Goal: Task Accomplishment & Management: Complete application form

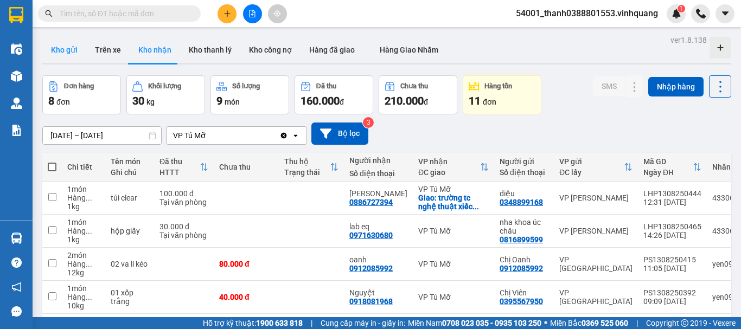
click at [77, 42] on button "Kho gửi" at bounding box center [64, 50] width 44 height 26
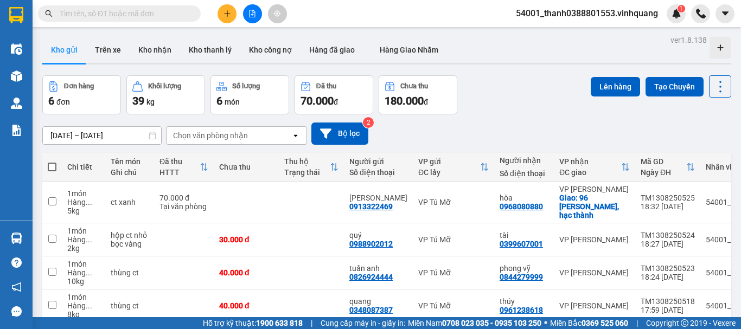
click at [54, 164] on span at bounding box center [52, 167] width 9 height 9
click at [52, 162] on input "checkbox" at bounding box center [52, 162] width 0 height 0
checkbox input "true"
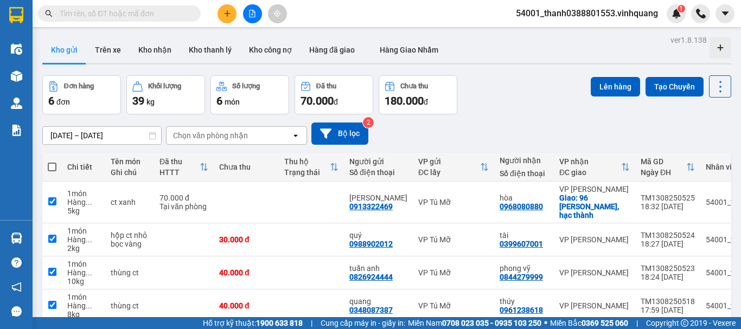
checkbox input "true"
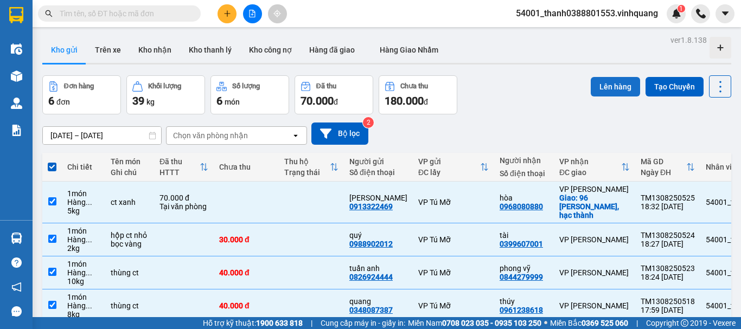
click at [604, 84] on button "Lên hàng" at bounding box center [615, 87] width 49 height 20
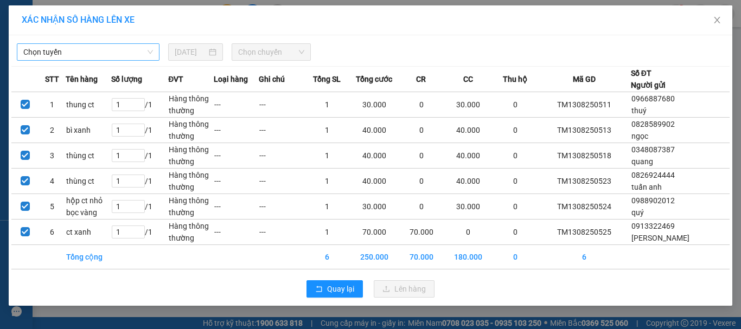
click at [110, 53] on span "Chọn tuyến" at bounding box center [88, 52] width 130 height 16
click at [724, 17] on span "Close" at bounding box center [717, 20] width 30 height 30
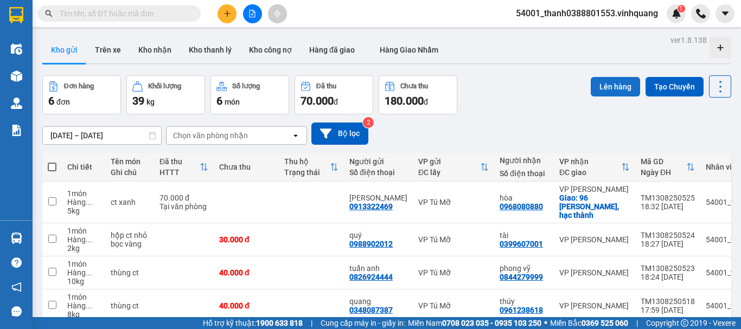
click at [604, 90] on button "Lên hàng" at bounding box center [615, 87] width 49 height 20
click at [51, 165] on span at bounding box center [52, 167] width 9 height 9
click at [52, 162] on input "checkbox" at bounding box center [52, 162] width 0 height 0
checkbox input "true"
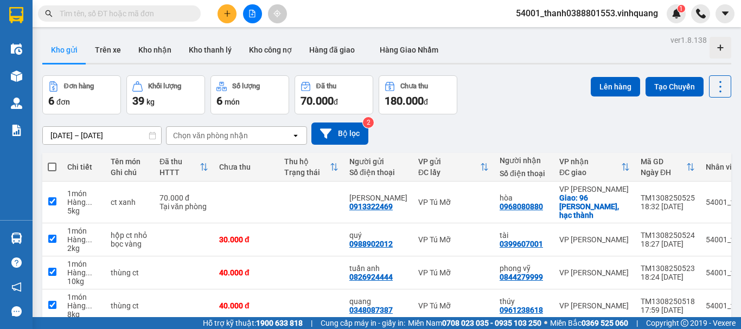
checkbox input "true"
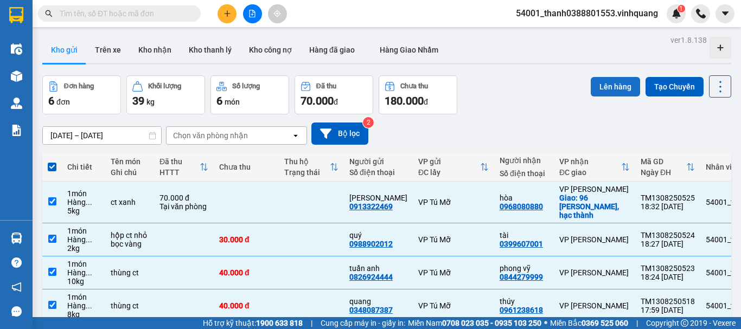
click at [604, 90] on button "Lên hàng" at bounding box center [615, 87] width 49 height 20
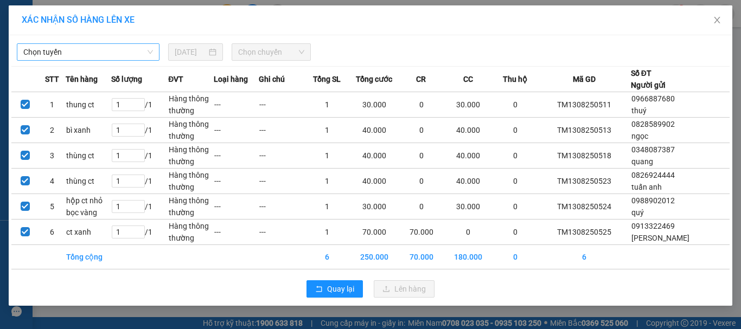
click at [146, 55] on span "Chọn tuyến" at bounding box center [88, 52] width 130 height 16
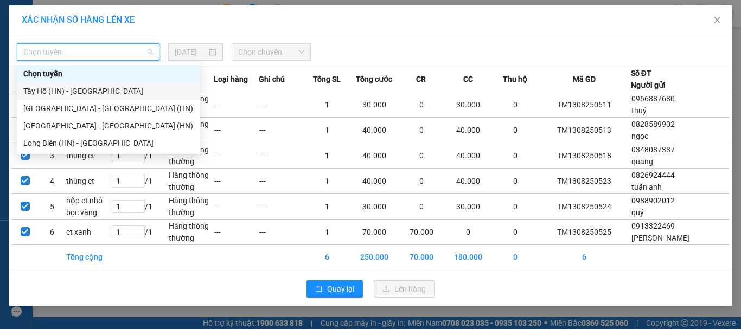
click at [69, 91] on div "Tây Hồ (HN) - [GEOGRAPHIC_DATA]" at bounding box center [108, 91] width 170 height 12
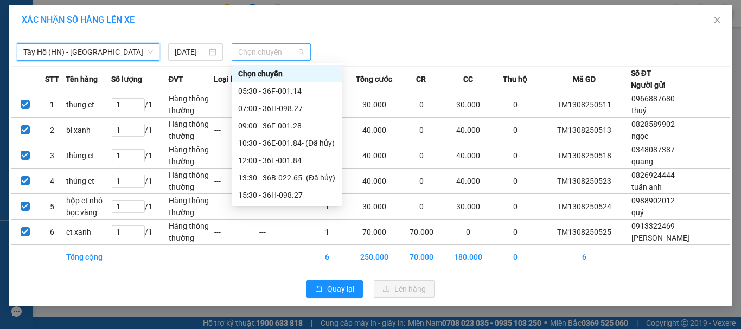
click at [251, 55] on span "Chọn chuyến" at bounding box center [271, 52] width 67 height 16
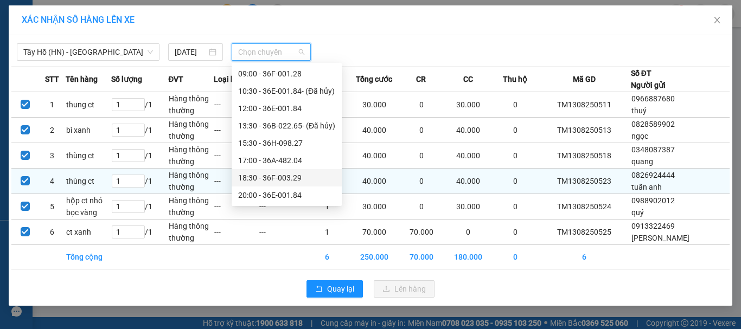
click at [270, 176] on div "18:30 - 36F-003.29" at bounding box center [286, 178] width 97 height 12
click at [259, 176] on td "---" at bounding box center [237, 181] width 46 height 25
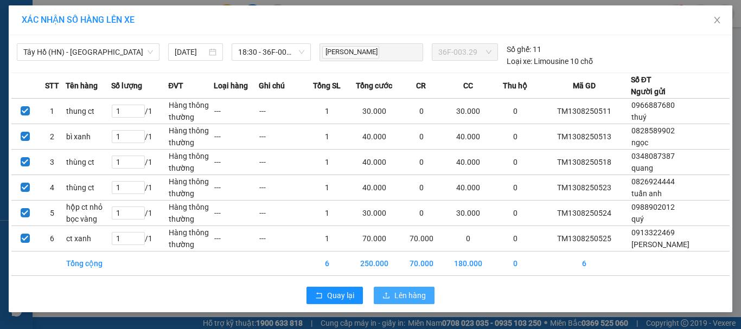
click at [419, 296] on span "Lên hàng" at bounding box center [409, 296] width 31 height 12
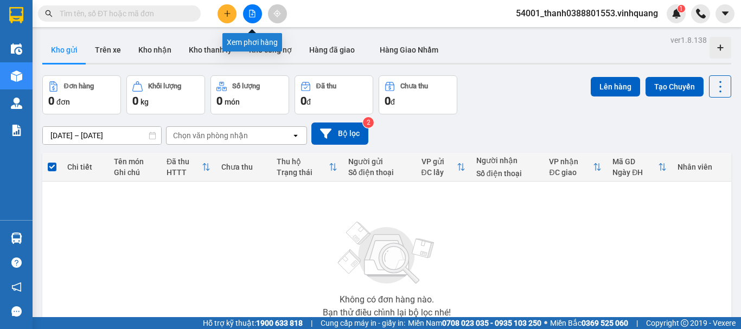
click at [248, 12] on button at bounding box center [252, 13] width 19 height 19
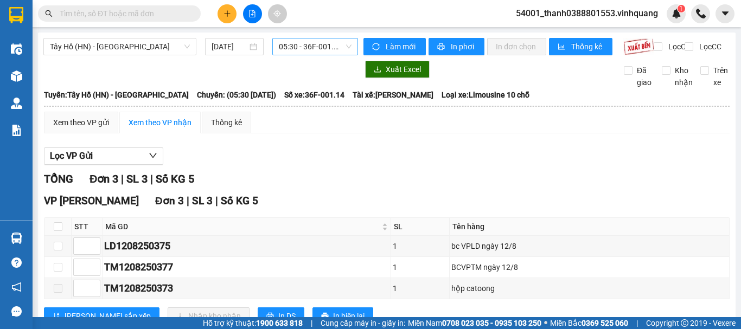
click at [310, 49] on span "05:30 - 36F-001.14" at bounding box center [315, 47] width 73 height 16
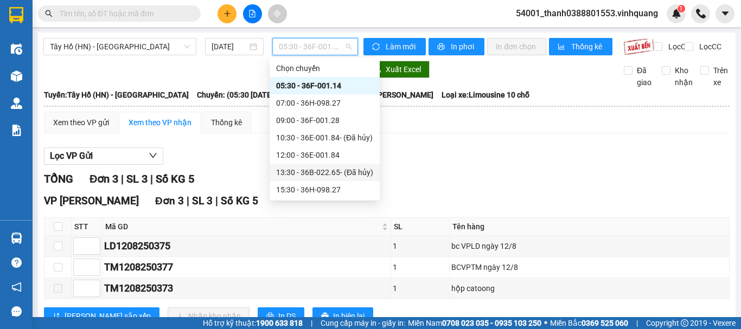
scroll to position [52, 0]
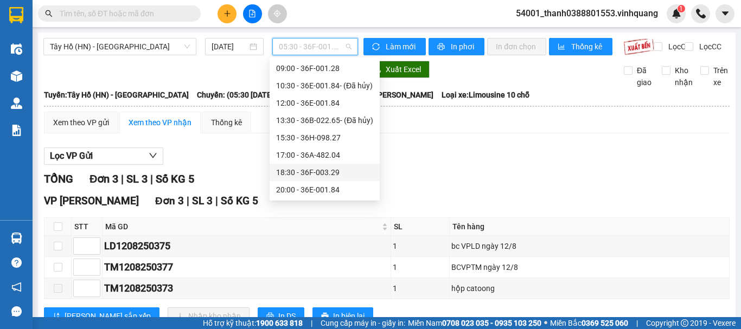
click at [312, 168] on div "18:30 - 36F-003.29" at bounding box center [324, 173] width 97 height 12
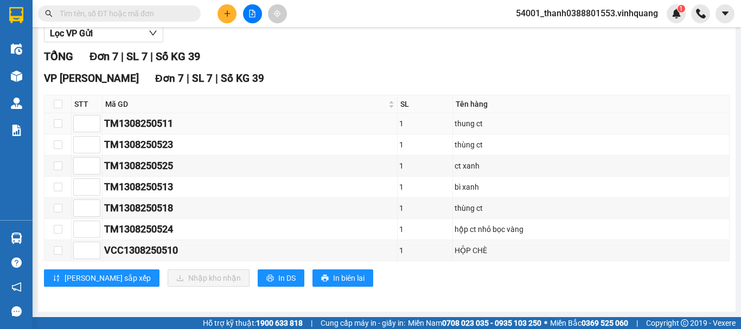
scroll to position [23, 0]
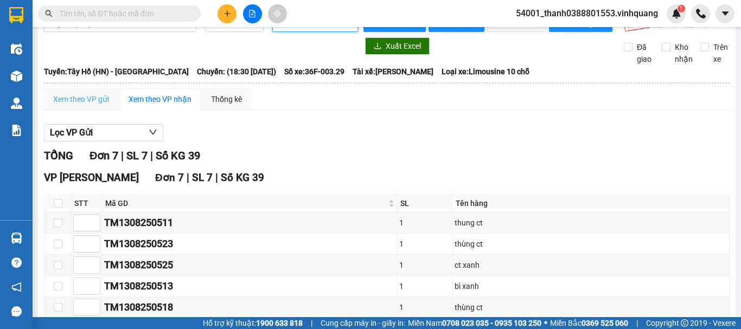
click at [79, 101] on div "Xem theo VP gửi" at bounding box center [81, 99] width 74 height 22
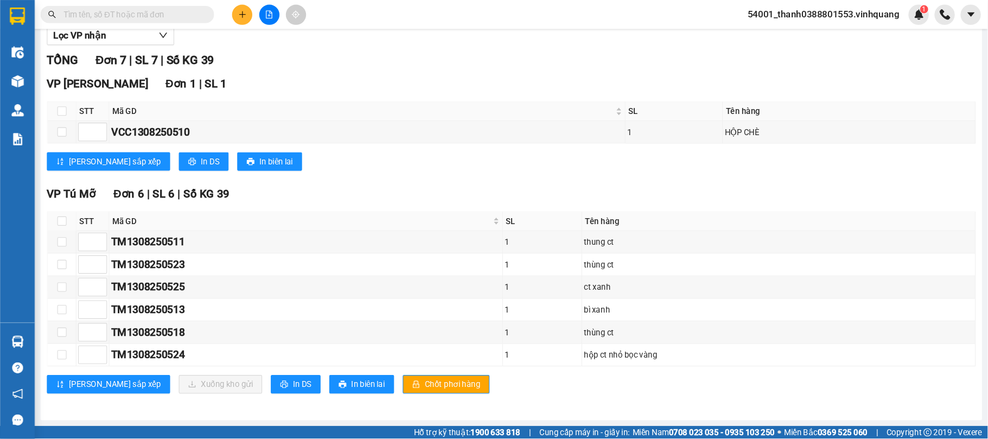
scroll to position [100, 0]
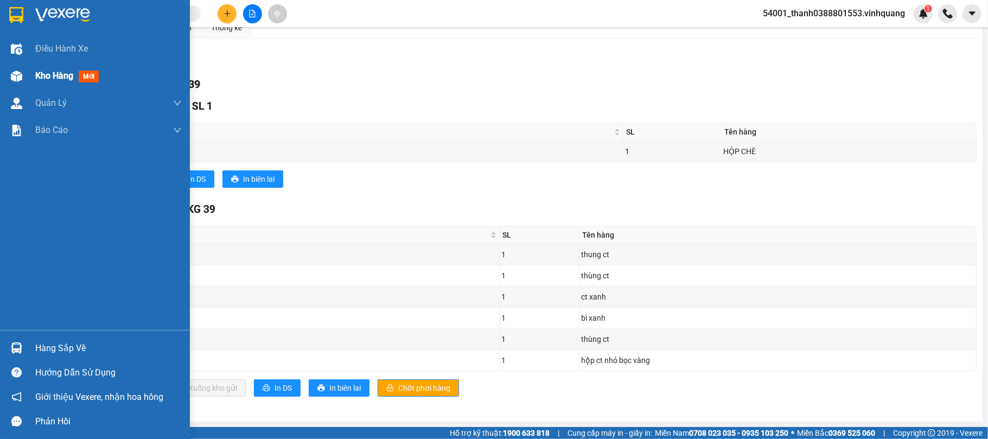
drag, startPoint x: 25, startPoint y: 76, endPoint x: 120, endPoint y: 76, distance: 95.5
click at [25, 76] on div at bounding box center [16, 76] width 19 height 19
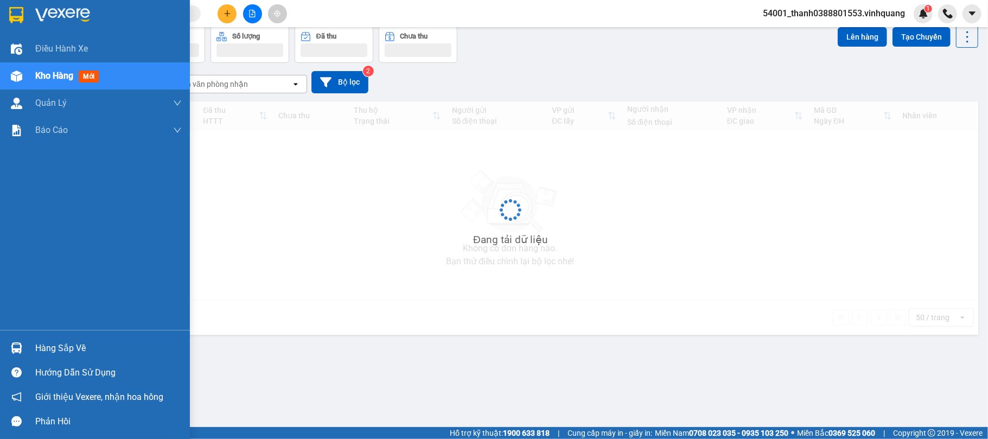
scroll to position [50, 0]
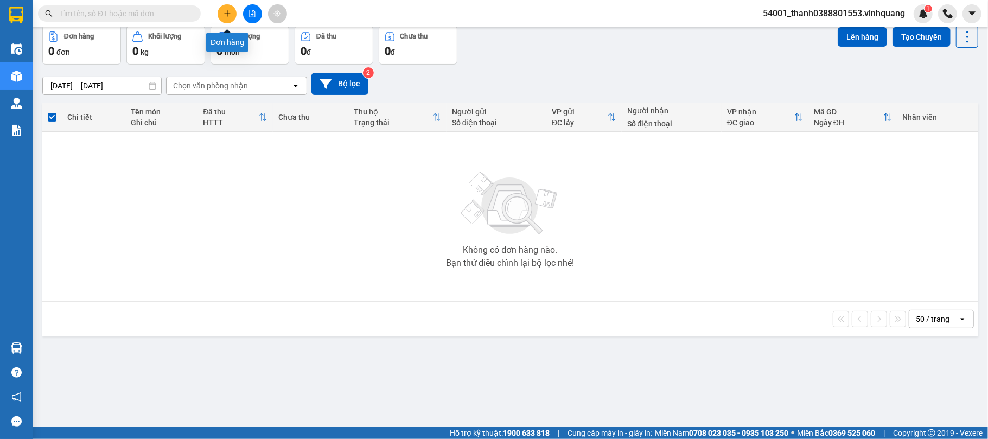
click at [221, 14] on button at bounding box center [227, 13] width 19 height 19
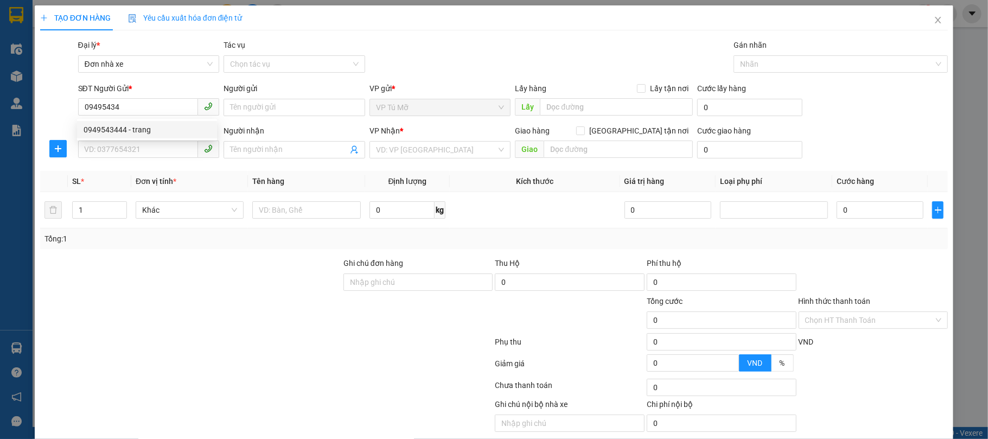
click at [95, 120] on div "0949543444 0949543444 - trang" at bounding box center [147, 130] width 140 height 22
click at [103, 128] on div "SĐT Người Nhận *" at bounding box center [149, 131] width 142 height 12
click at [103, 141] on input "SĐT Người Nhận *" at bounding box center [138, 149] width 120 height 17
click at [122, 111] on input "09495434" at bounding box center [138, 106] width 120 height 17
click at [128, 125] on div "0949543444 - trang" at bounding box center [147, 130] width 127 height 12
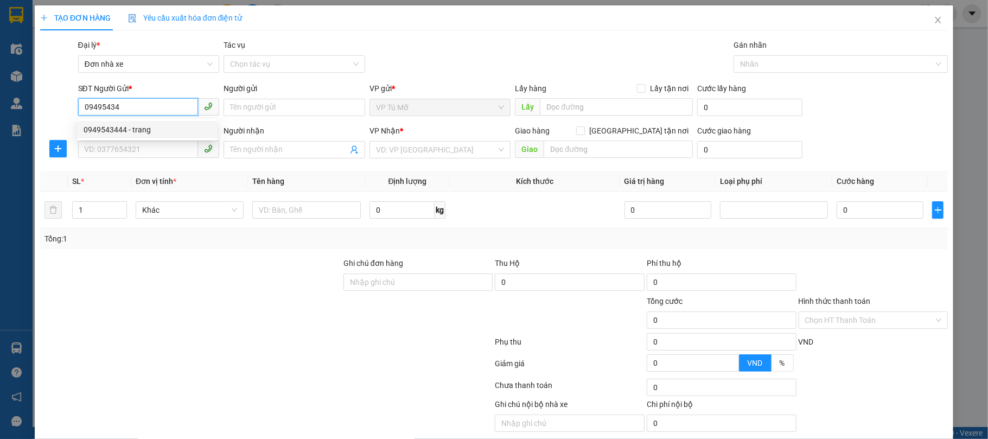
type input "0949543444"
type input "trang"
type input "0856418888"
type input "Tùng"
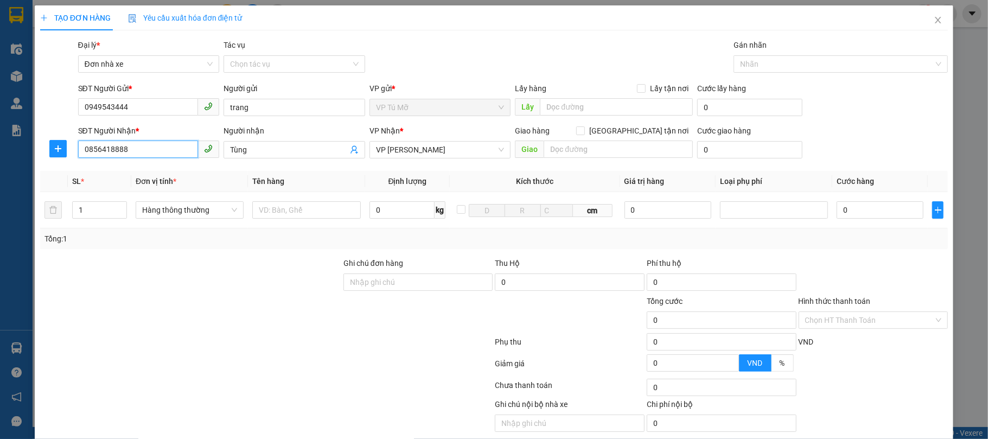
drag, startPoint x: 146, startPoint y: 152, endPoint x: 7, endPoint y: 154, distance: 139.4
click at [0, 154] on div "TẠO ĐƠN HÀNG Yêu cầu xuất hóa đơn điện tử Transit Pickup Surcharge Ids Transit …" at bounding box center [494, 219] width 988 height 439
click at [129, 168] on div "0844448888 - hải quân" at bounding box center [147, 173] width 127 height 12
type input "0844448888"
type input "hải quân"
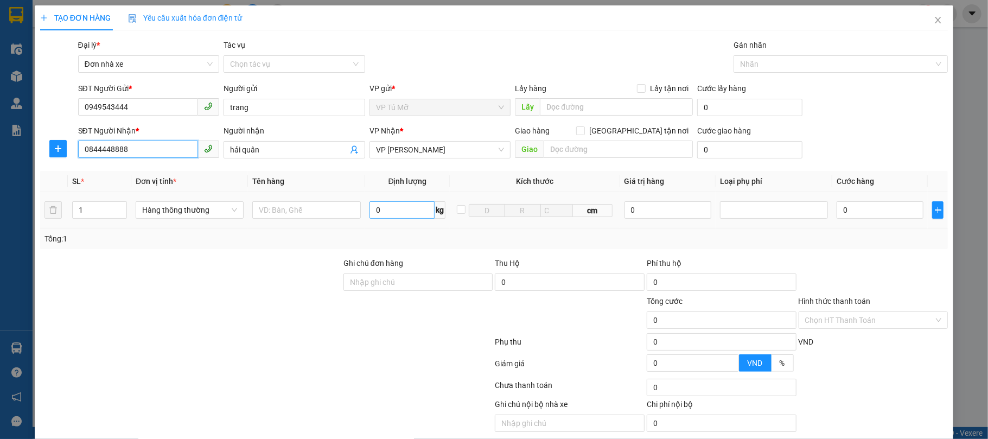
type input "0844448888"
click at [385, 212] on input "0" at bounding box center [402, 209] width 66 height 17
type input "3"
click at [309, 211] on input "text" at bounding box center [306, 209] width 108 height 17
type input "30.000"
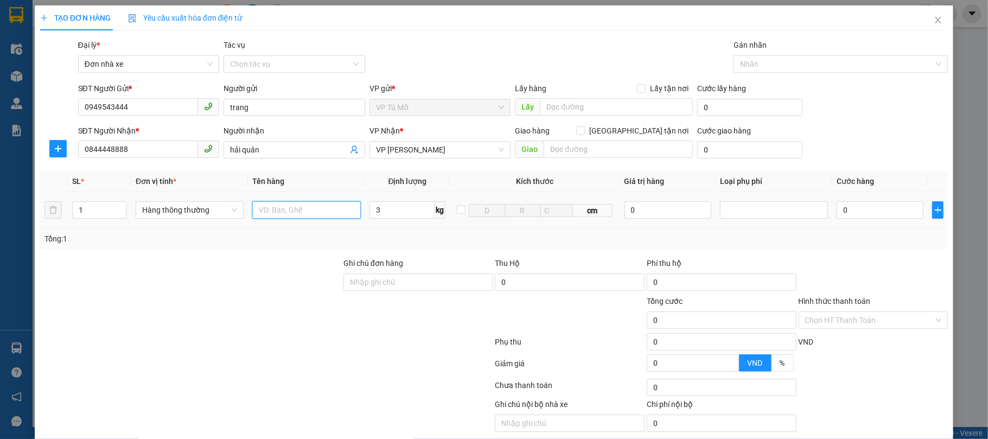
type input "30.000"
type input "h"
type input "b"
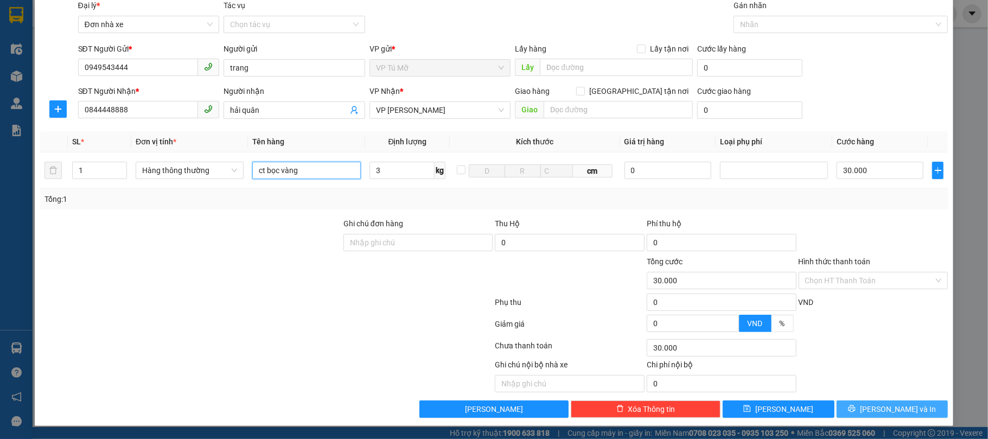
type input "ct bọc vàng"
click at [740, 329] on button "[PERSON_NAME] và In" at bounding box center [893, 408] width 112 height 17
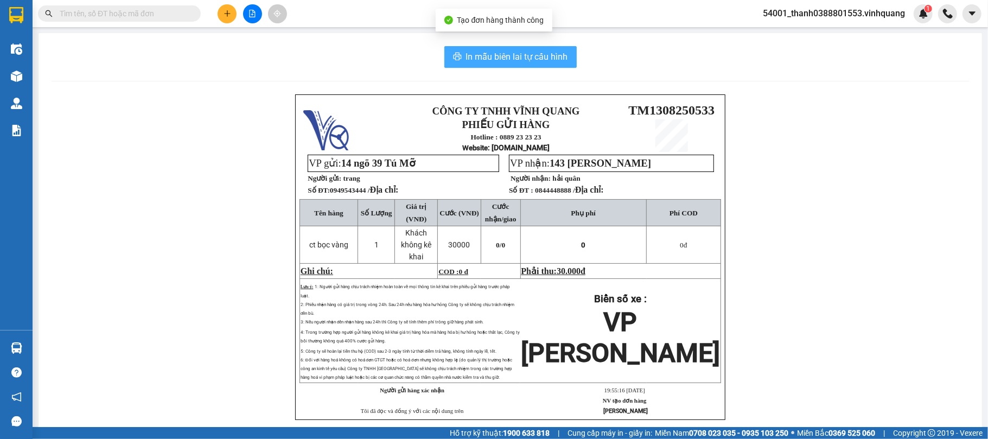
click at [532, 51] on span "In mẫu biên lai tự cấu hình" at bounding box center [517, 57] width 102 height 14
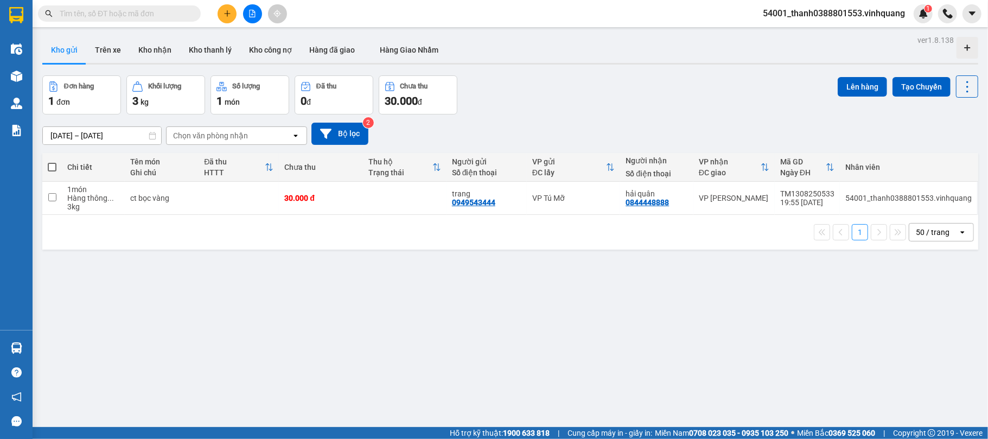
click at [222, 11] on button at bounding box center [227, 13] width 19 height 19
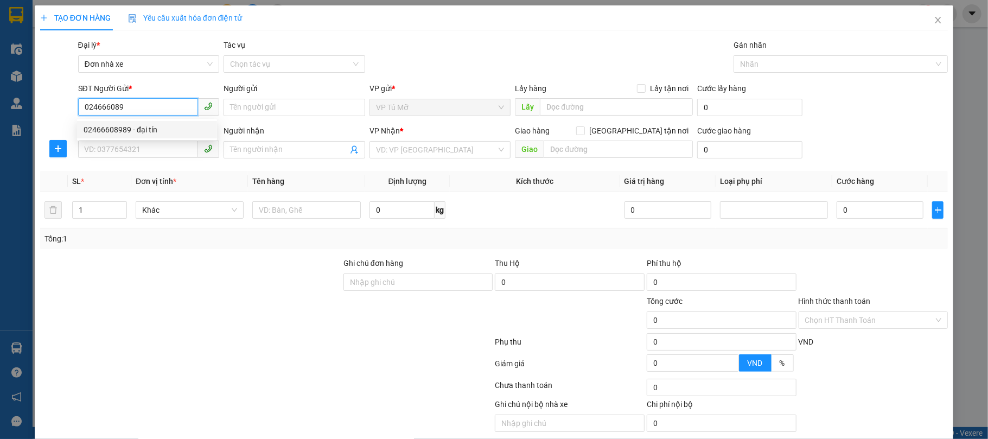
click at [137, 126] on div "02466608989 - đại tín" at bounding box center [147, 130] width 127 height 12
type input "02466608989"
type input "đại tín"
type input "0984127808"
type input "lab đại tín"
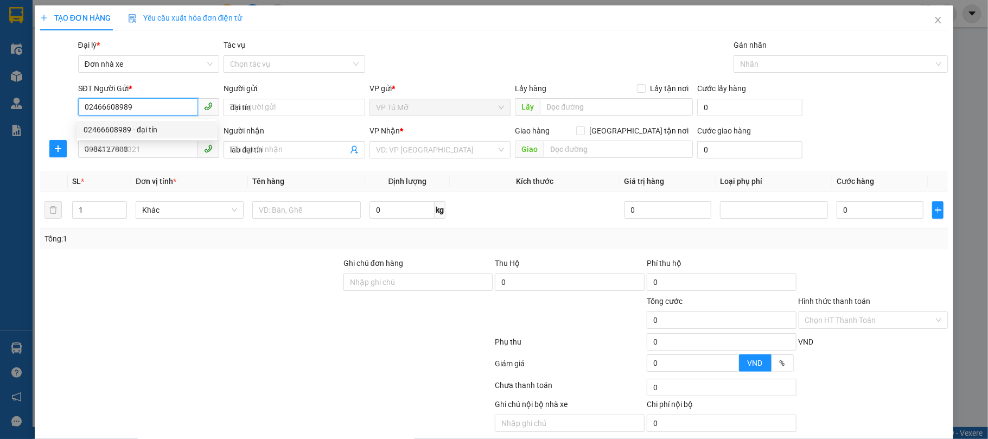
click at [137, 126] on div "02466608989 - đại tín" at bounding box center [147, 130] width 127 height 12
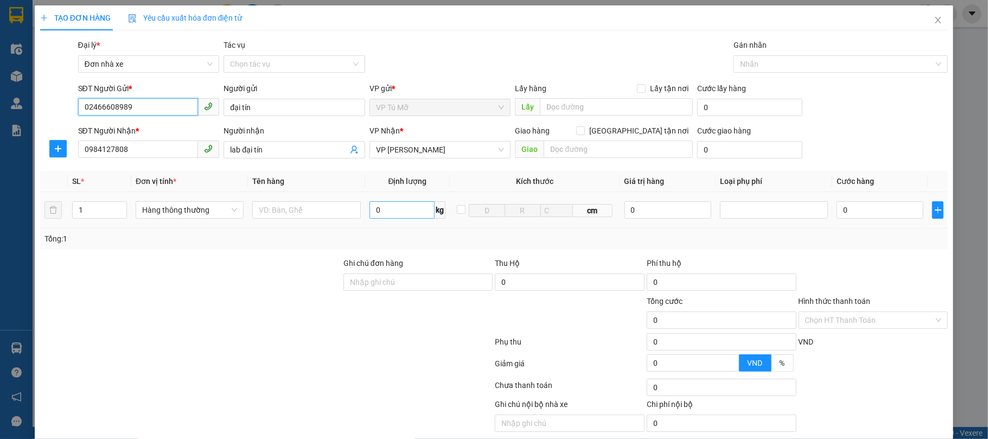
type input "02466608989"
click at [400, 214] on input "0" at bounding box center [402, 209] width 66 height 17
type input "2"
click at [315, 216] on input "text" at bounding box center [306, 209] width 108 height 17
type input "30.000"
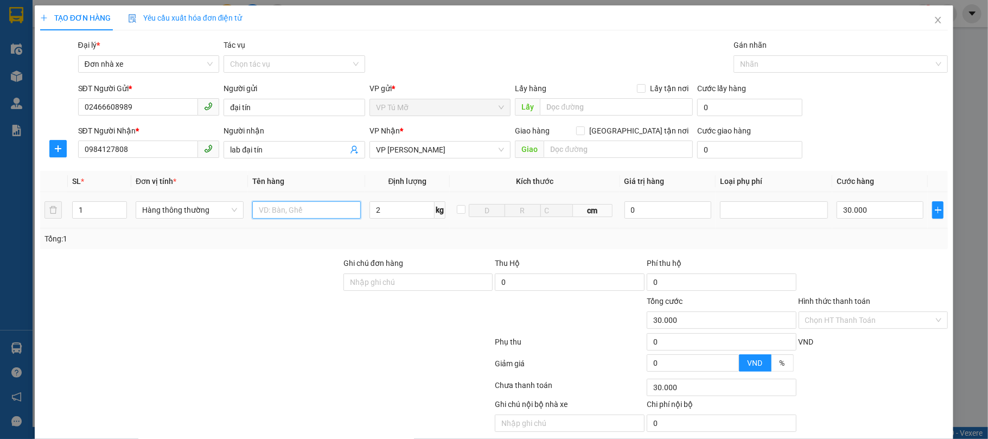
type input "30.000"
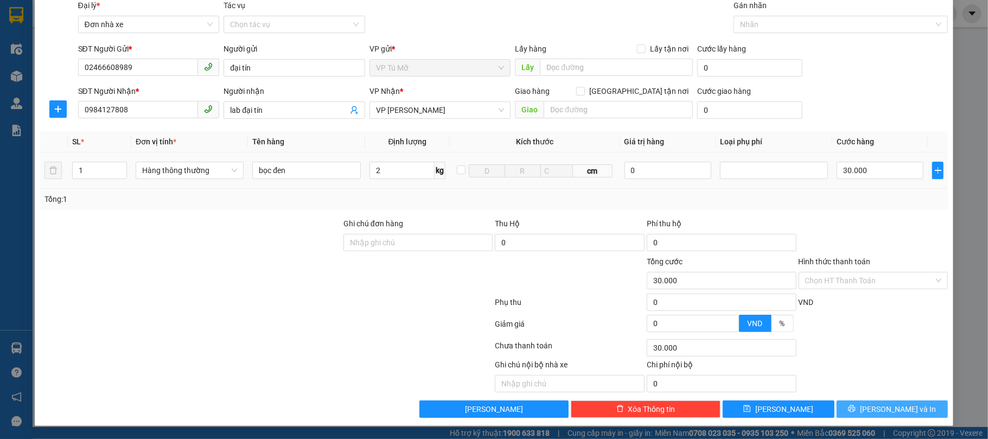
drag, startPoint x: 867, startPoint y: 407, endPoint x: 283, endPoint y: 153, distance: 636.5
click at [283, 153] on div "Transit Pickup Surcharge Ids Transit Deliver Surcharge Ids Transit Deliver Surc…" at bounding box center [494, 208] width 908 height 418
click at [300, 170] on input "bọc đen" at bounding box center [306, 170] width 108 height 17
click at [255, 168] on input "bọc đen" at bounding box center [306, 170] width 108 height 17
click at [276, 181] on td "cbọc đen" at bounding box center [306, 170] width 117 height 36
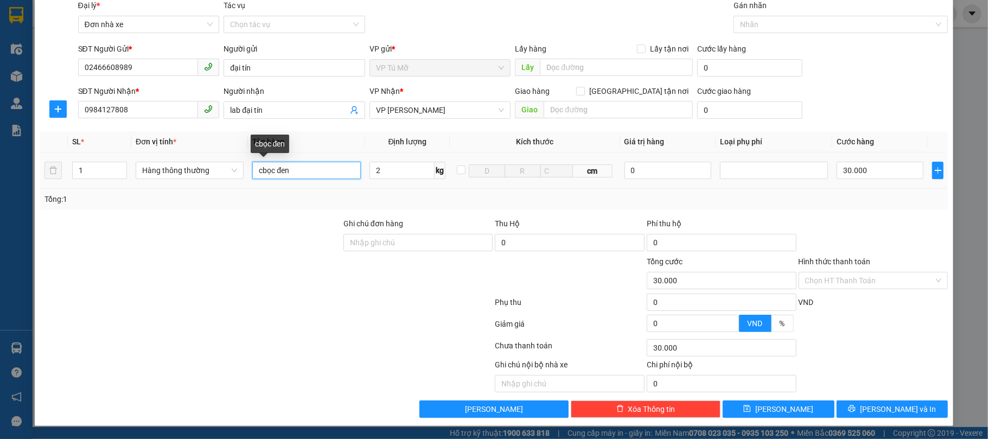
click at [264, 170] on input "cbọc đen" at bounding box center [306, 170] width 108 height 17
type input "ct bọc đen"
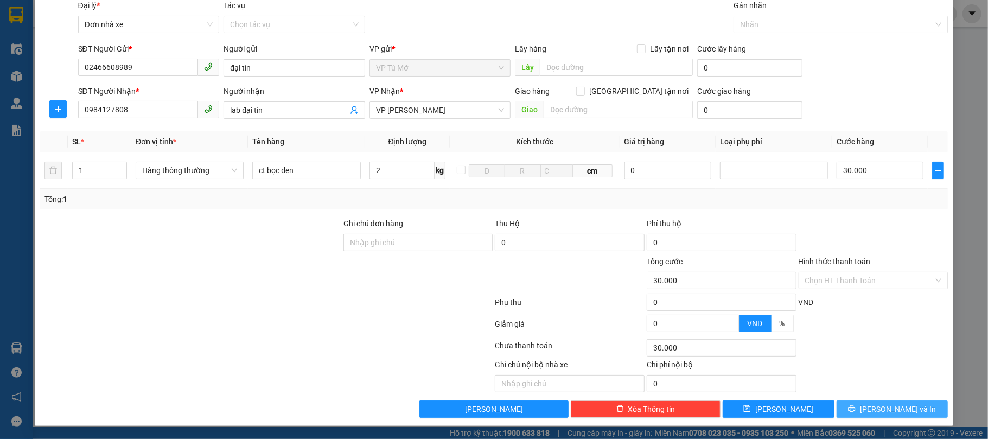
click at [740, 329] on span "[PERSON_NAME] và In" at bounding box center [898, 409] width 76 height 12
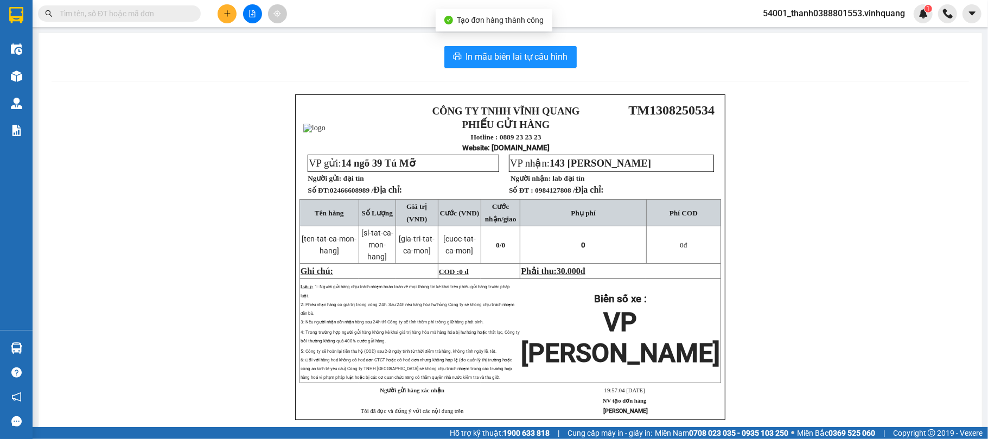
drag, startPoint x: 886, startPoint y: 412, endPoint x: 657, endPoint y: 222, distance: 297.4
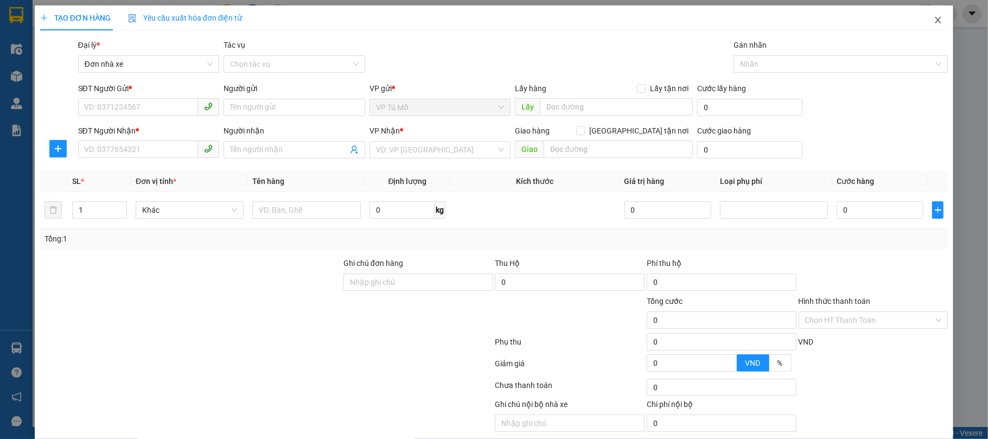
click at [740, 27] on span "Close" at bounding box center [938, 20] width 30 height 30
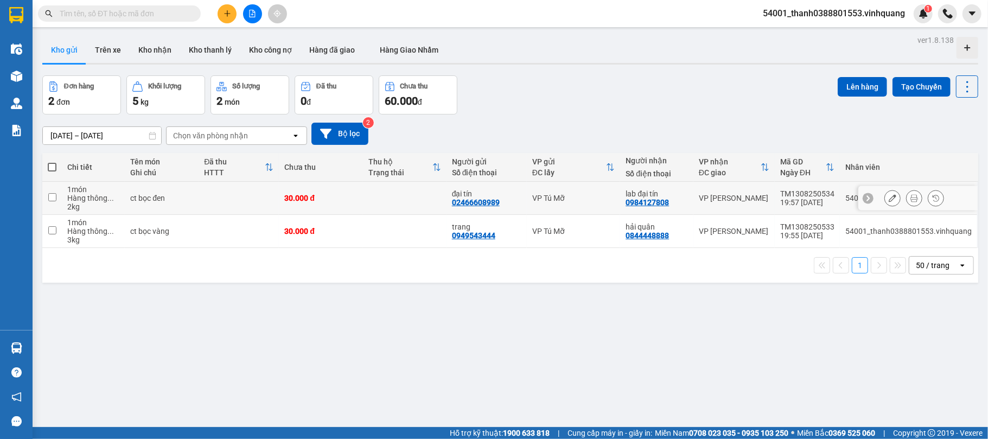
click at [740, 200] on icon at bounding box center [893, 198] width 8 height 8
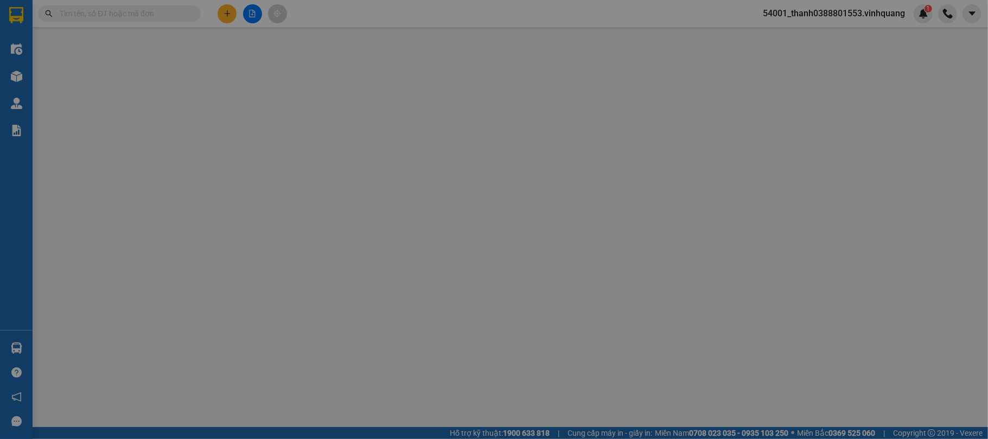
type input "02466608989"
type input "đại tín"
type input "0984127808"
type input "lab đại tín"
type input "30.000"
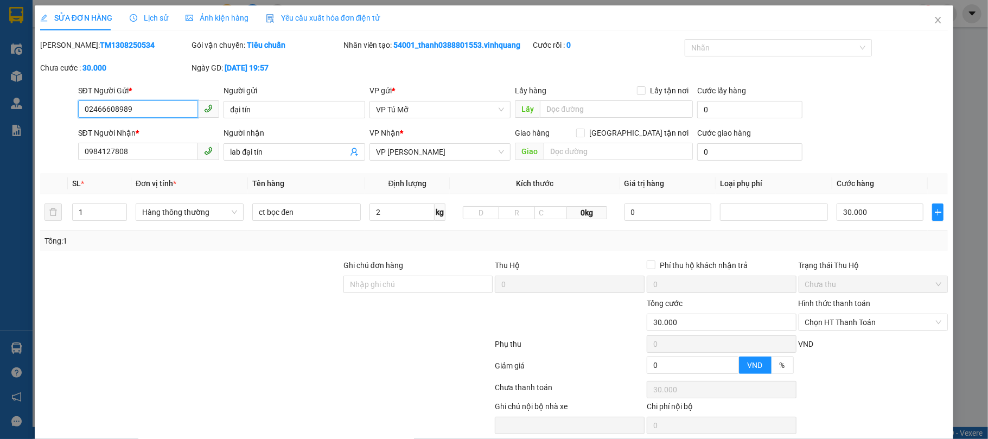
scroll to position [44, 0]
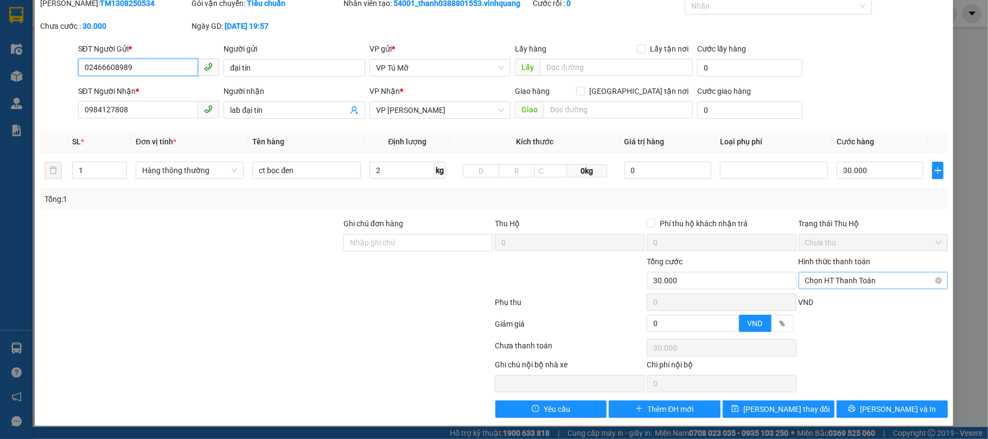
click at [740, 276] on span "Chọn HT Thanh Toán" at bounding box center [873, 280] width 137 height 16
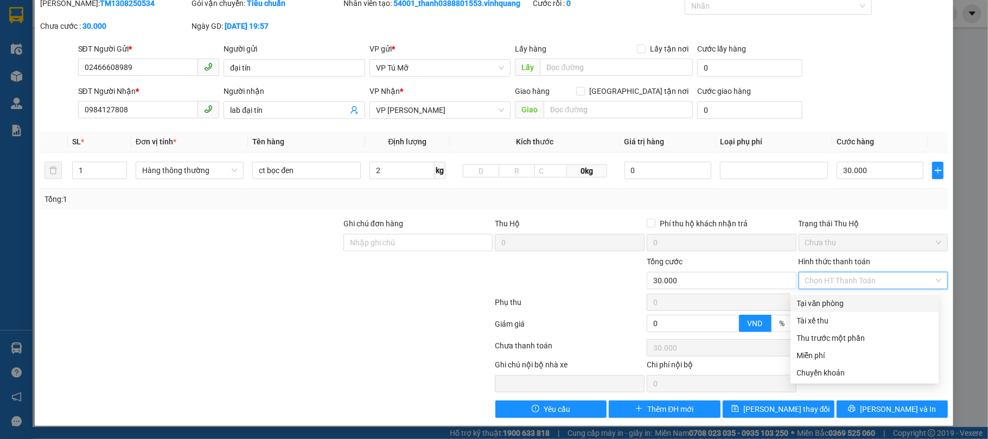
click at [740, 300] on div "Tại văn phòng" at bounding box center [864, 303] width 135 height 12
type input "0"
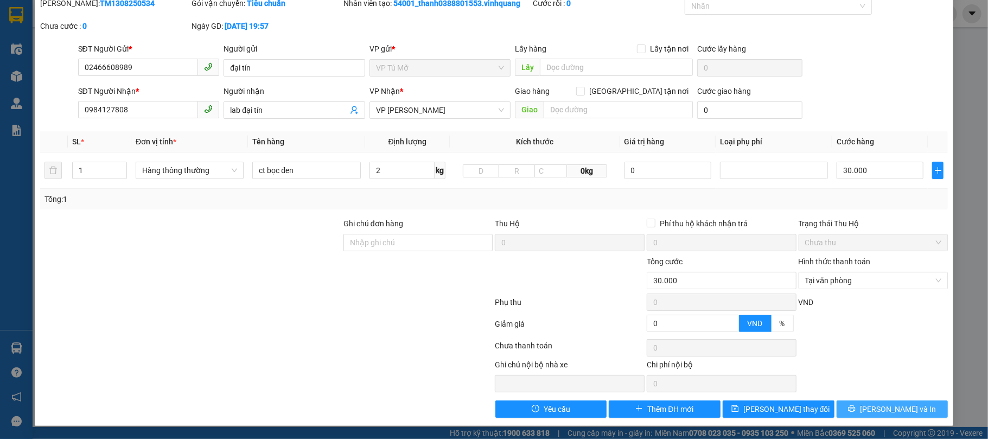
click at [740, 329] on span "[PERSON_NAME] và In" at bounding box center [898, 409] width 76 height 12
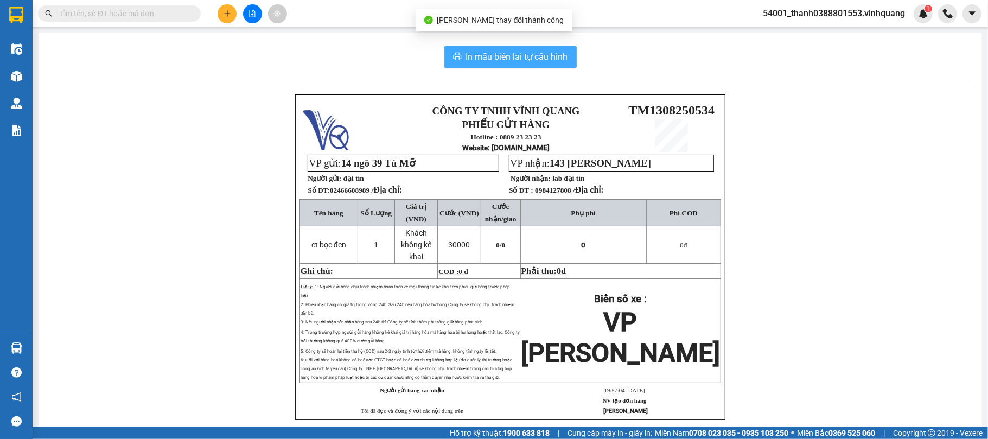
click at [515, 59] on span "In mẫu biên lai tự cấu hình" at bounding box center [517, 57] width 102 height 14
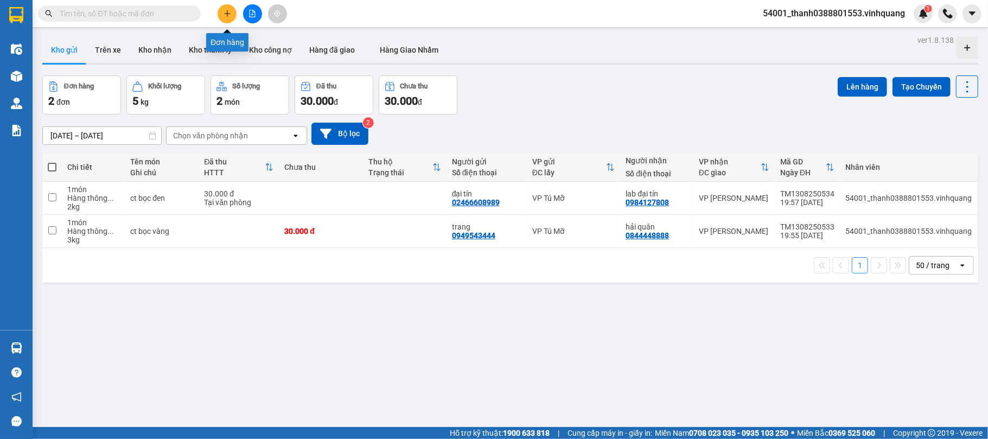
click at [224, 10] on icon "plus" at bounding box center [228, 14] width 8 height 8
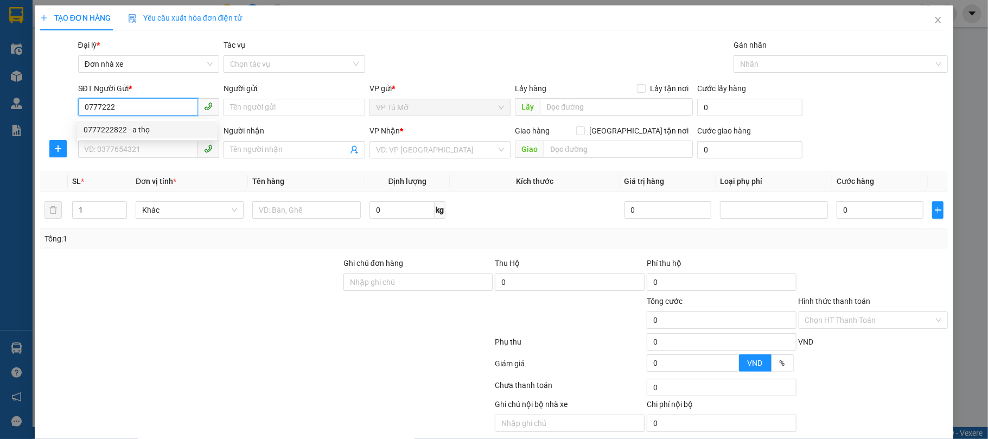
click at [138, 129] on div "0777222822 - a thọ" at bounding box center [147, 130] width 127 height 12
type input "0777222822"
type input "a thọ"
type input "0869863959"
type input "khánh"
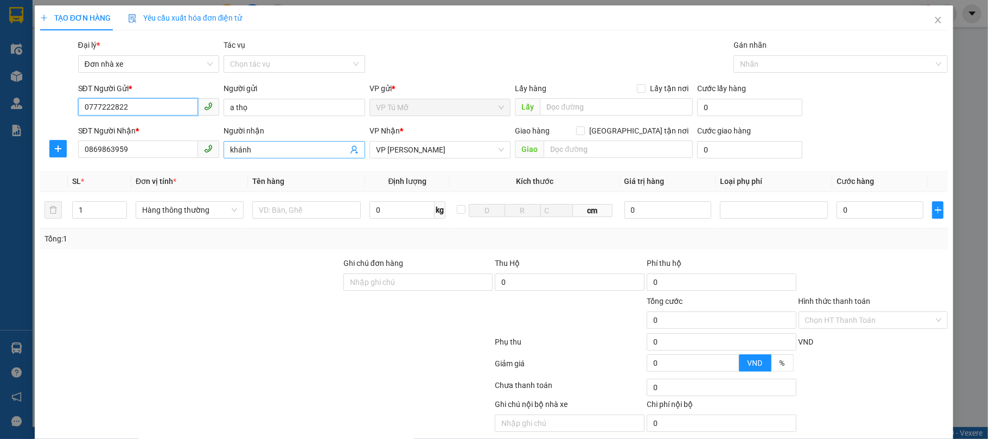
type input "0777222822"
click at [267, 155] on input "khánh" at bounding box center [289, 150] width 118 height 12
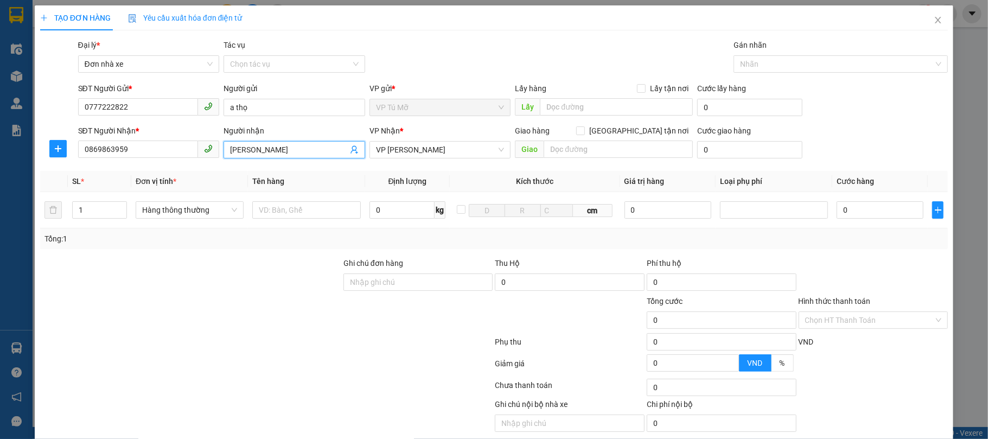
type input "[PERSON_NAME]"
click at [193, 329] on div at bounding box center [266, 387] width 455 height 22
click at [381, 213] on input "0" at bounding box center [402, 209] width 66 height 17
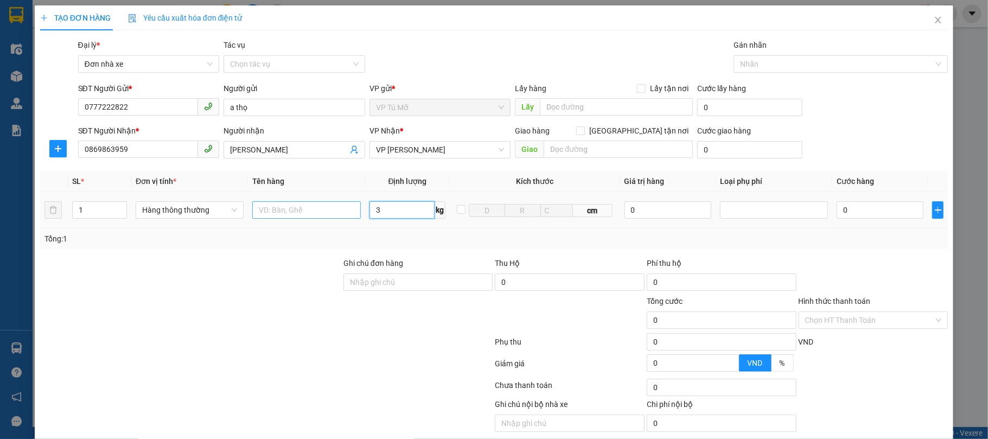
type input "3"
click at [279, 218] on input "text" at bounding box center [306, 209] width 108 height 17
type input "30.000"
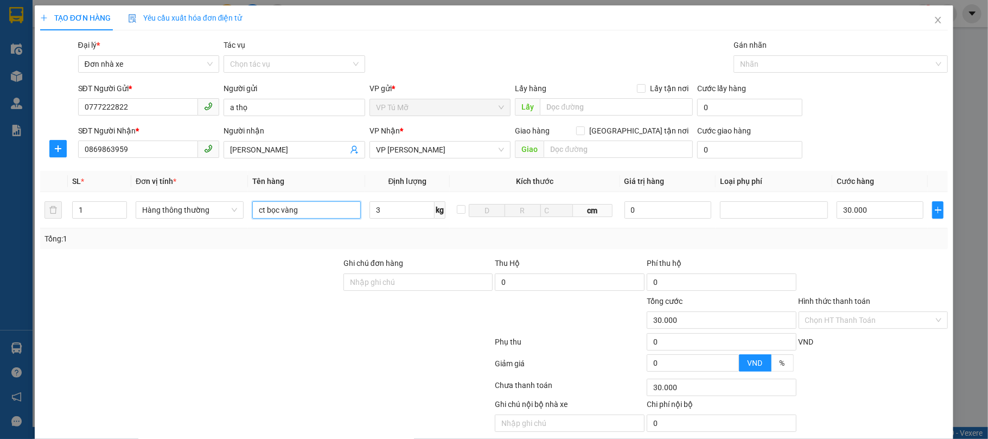
scroll to position [42, 0]
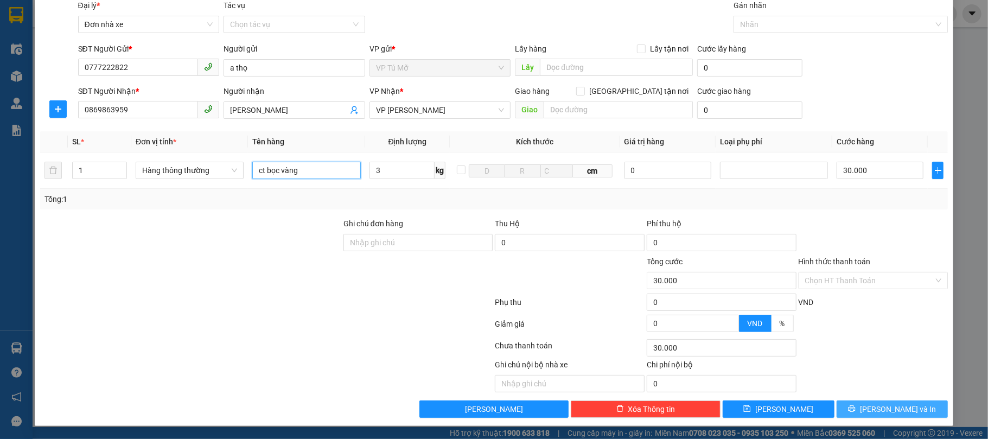
type input "ct bọc vàng"
click at [740, 329] on icon "printer" at bounding box center [852, 409] width 8 height 8
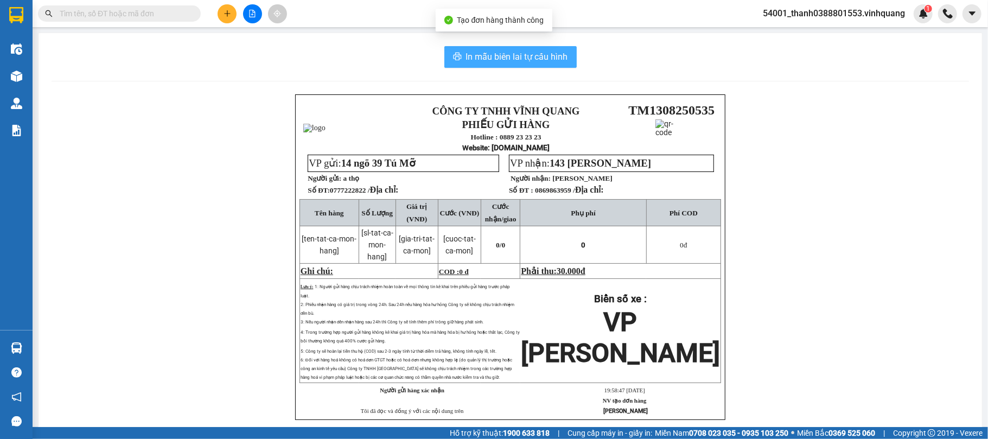
click at [551, 61] on span "In mẫu biên lai tự cấu hình" at bounding box center [517, 57] width 102 height 14
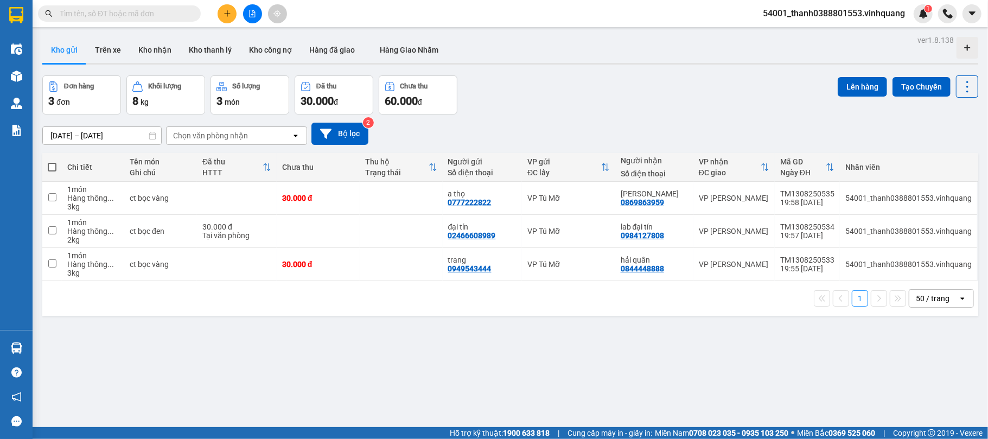
click at [55, 168] on span at bounding box center [52, 167] width 9 height 9
click at [52, 162] on input "checkbox" at bounding box center [52, 162] width 0 height 0
checkbox input "true"
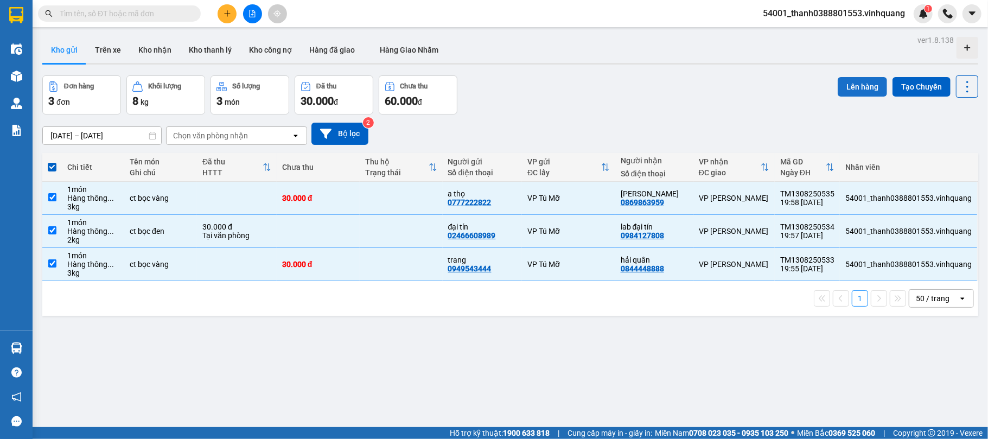
click at [740, 79] on button "Lên hàng" at bounding box center [862, 87] width 49 height 20
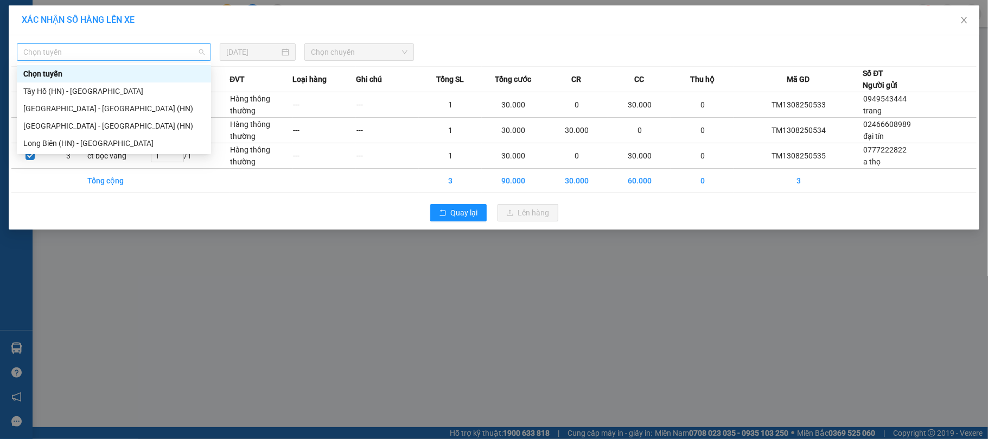
click at [157, 46] on span "Chọn tuyến" at bounding box center [113, 52] width 181 height 16
click at [92, 86] on div "Tây Hồ (HN) - [GEOGRAPHIC_DATA]" at bounding box center [113, 91] width 181 height 12
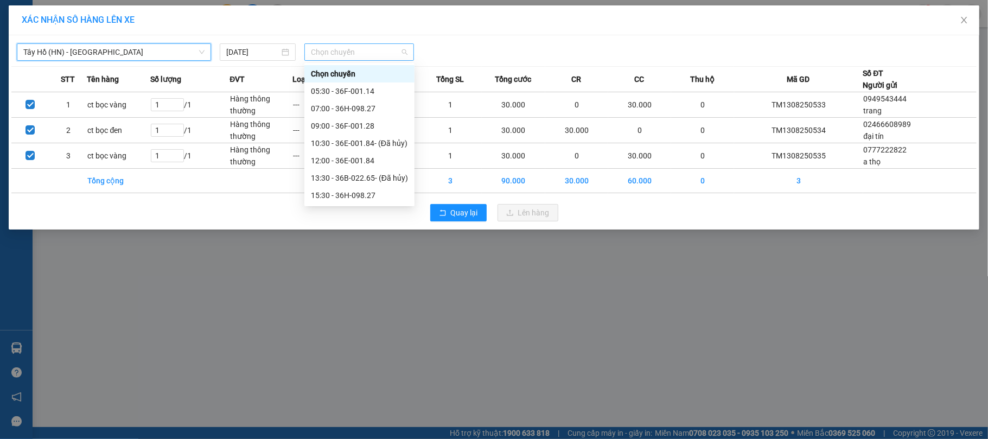
click at [333, 51] on span "Chọn chuyến" at bounding box center [359, 52] width 97 height 16
click at [369, 191] on div "20:00 - 36E-001.84" at bounding box center [359, 195] width 97 height 12
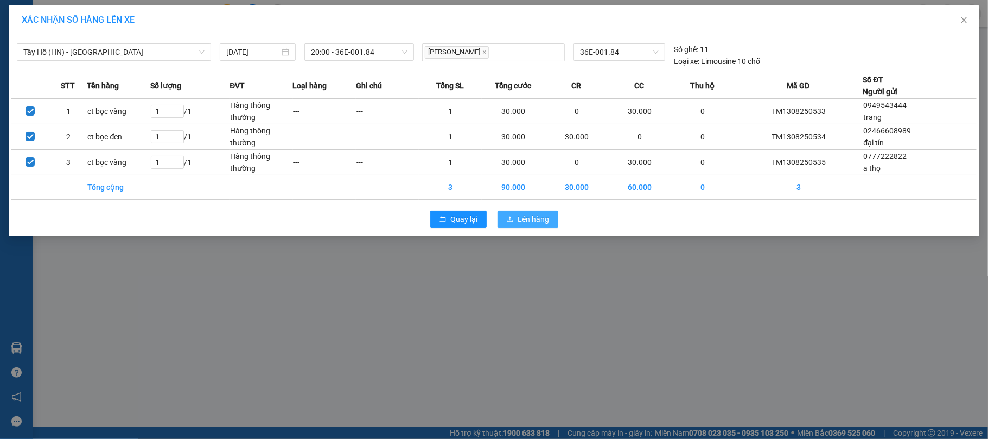
click at [536, 217] on span "Lên hàng" at bounding box center [533, 219] width 31 height 12
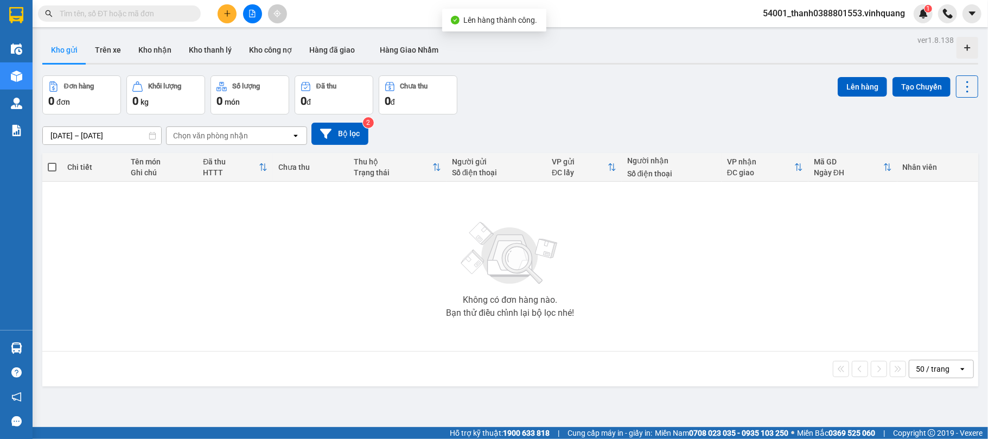
click at [243, 11] on div at bounding box center [252, 13] width 81 height 19
click at [247, 18] on button at bounding box center [252, 13] width 19 height 19
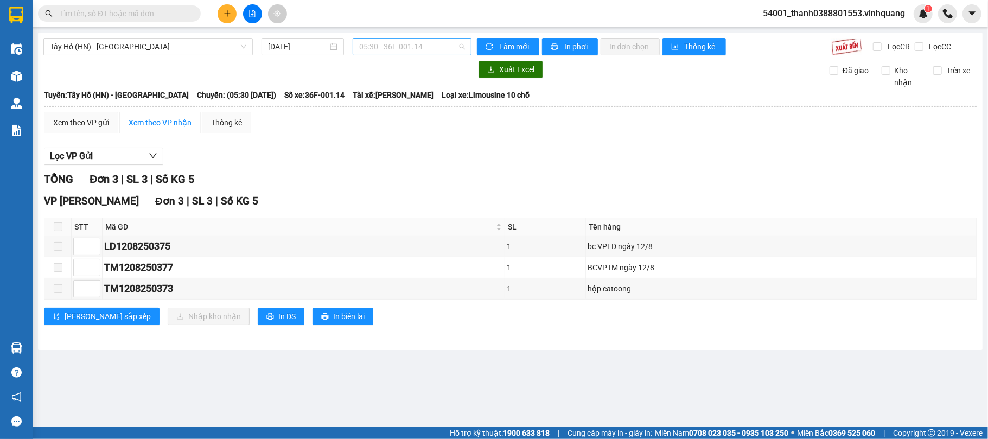
click at [379, 48] on span "05:30 - 36F-001.14" at bounding box center [412, 47] width 106 height 16
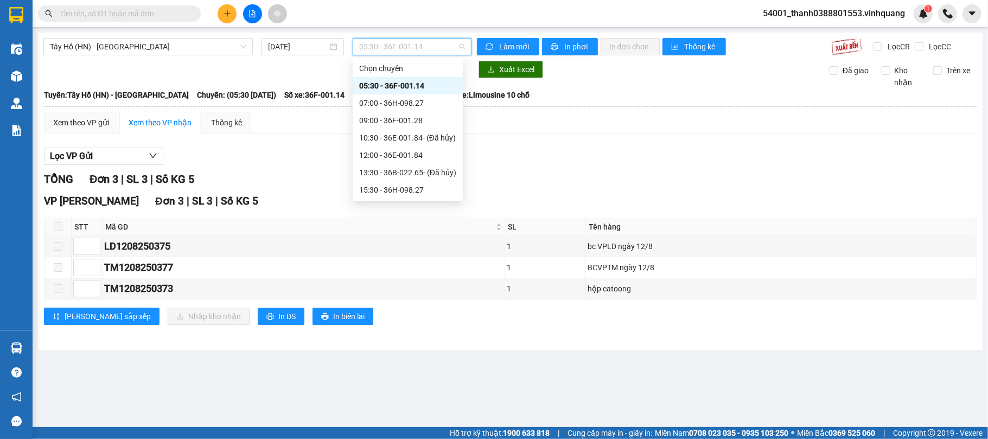
scroll to position [52, 0]
click at [412, 192] on div "20:00 - 36E-001.84" at bounding box center [407, 190] width 97 height 12
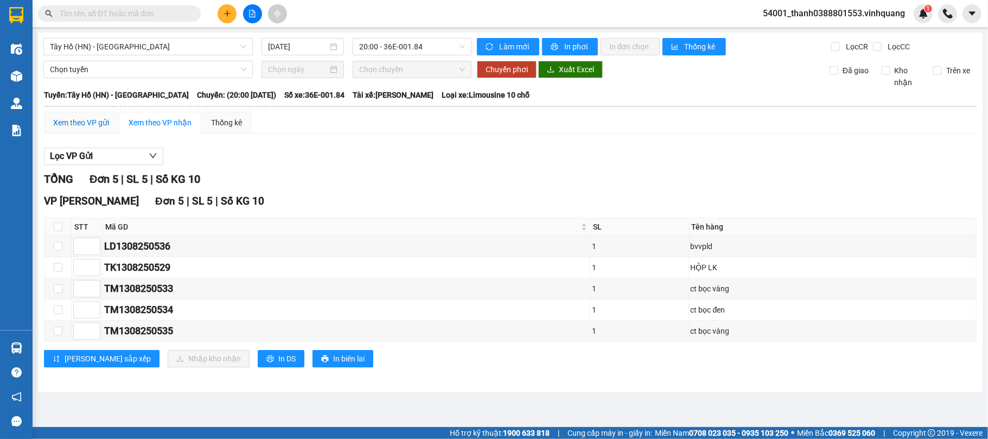
click at [83, 129] on div "Xem theo VP gửi" at bounding box center [81, 123] width 56 height 12
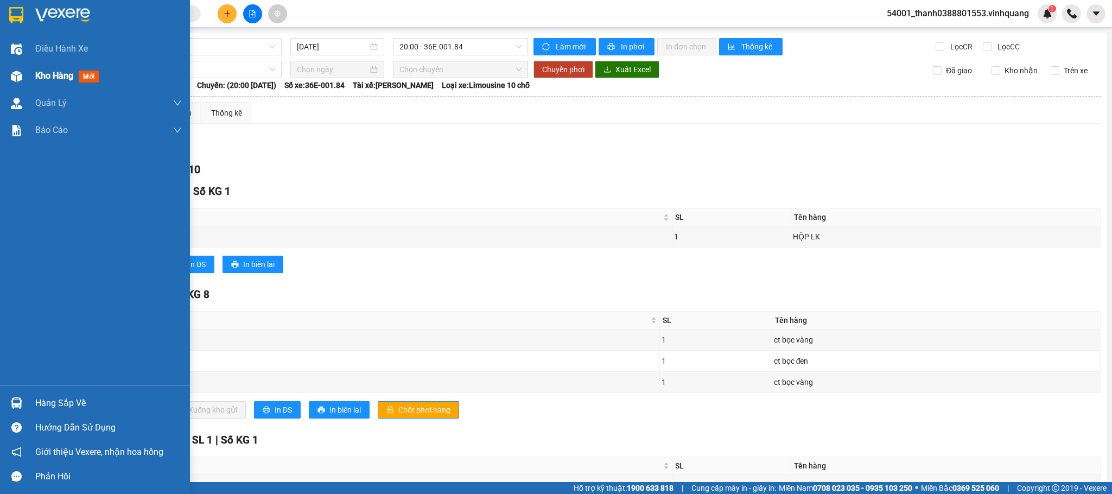
click at [40, 72] on span "Kho hàng" at bounding box center [54, 76] width 38 height 10
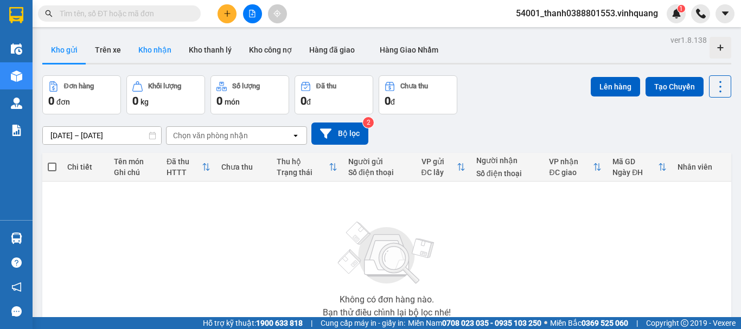
click at [156, 49] on button "Kho nhận" at bounding box center [155, 50] width 50 height 26
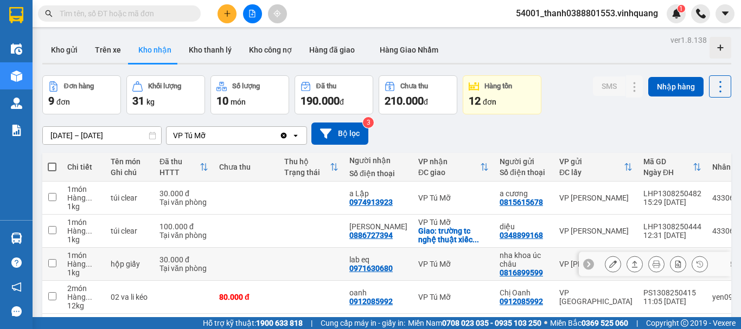
scroll to position [54, 0]
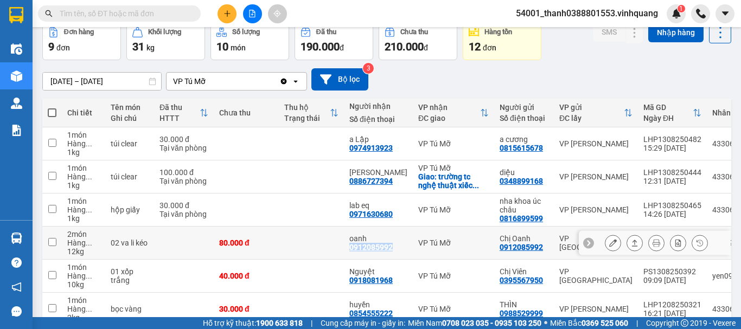
drag, startPoint x: 394, startPoint y: 248, endPoint x: 348, endPoint y: 249, distance: 45.6
click at [348, 249] on td "oanh 0912085992" at bounding box center [378, 243] width 69 height 33
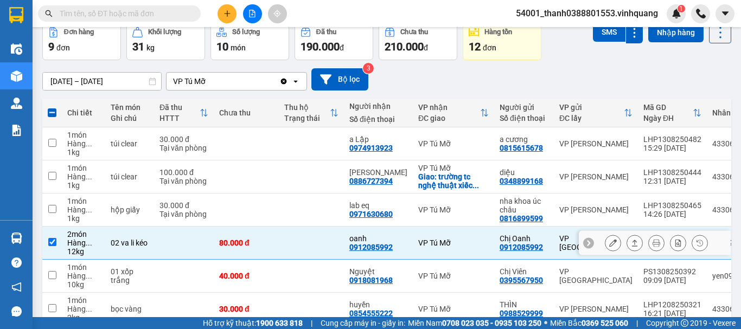
click at [91, 238] on div "2 món" at bounding box center [83, 234] width 33 height 9
checkbox input "false"
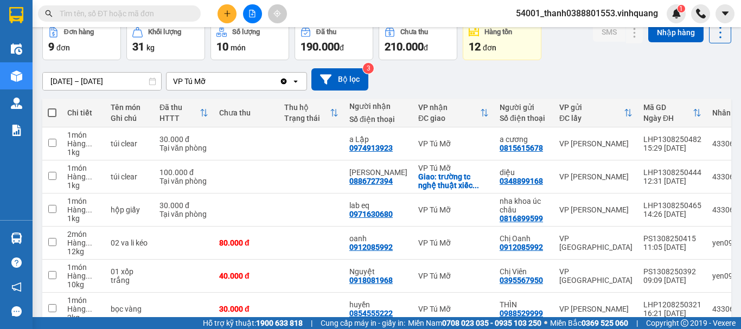
scroll to position [0, 0]
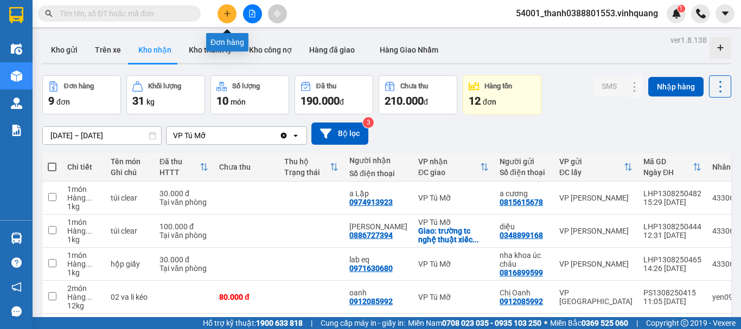
click at [234, 11] on button at bounding box center [227, 13] width 19 height 19
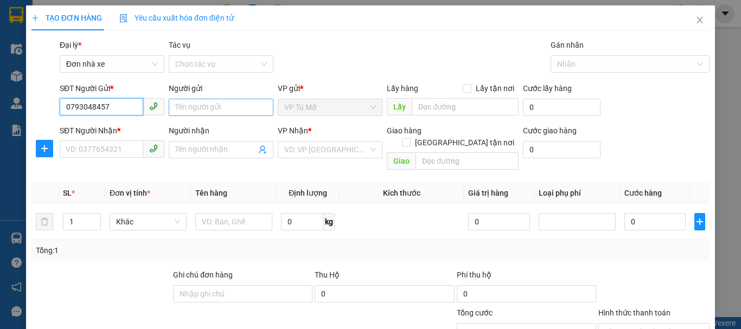
type input "0793048457"
click at [212, 110] on input "Người gửi" at bounding box center [221, 107] width 105 height 17
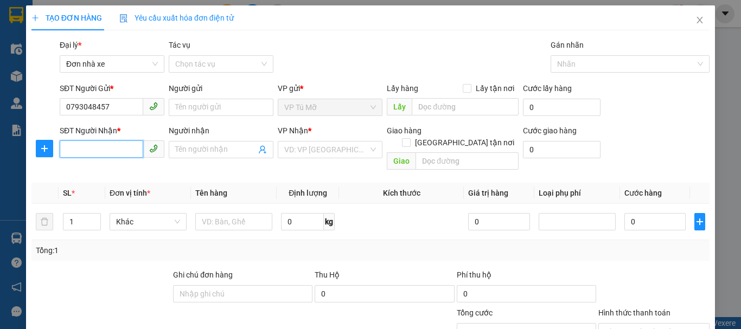
click at [95, 152] on input "SĐT Người Nhận *" at bounding box center [102, 149] width 84 height 17
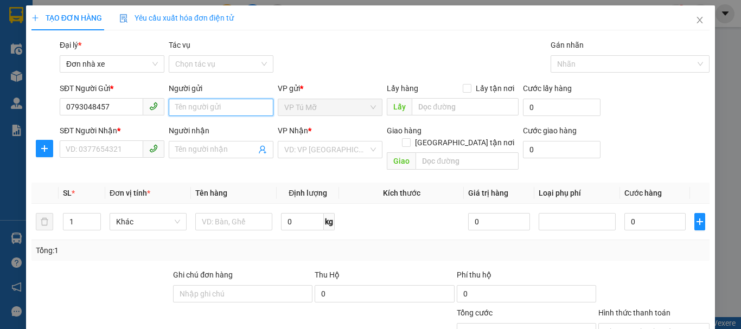
click at [206, 103] on input "Người gửi" at bounding box center [221, 107] width 105 height 17
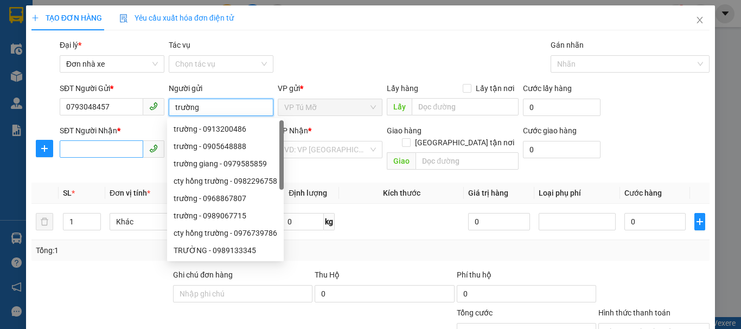
type input "trường"
click at [107, 152] on input "SĐT Người Nhận *" at bounding box center [102, 149] width 84 height 17
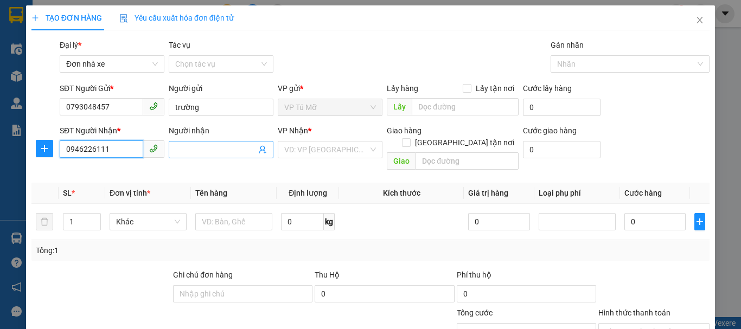
type input "0946226111"
click at [196, 157] on span at bounding box center [221, 149] width 105 height 17
type input "việt nhớt"
click at [338, 163] on div "Transit Pickup Surcharge Ids Transit Deliver Surcharge Ids Transit Deliver Surc…" at bounding box center [370, 254] width 678 height 430
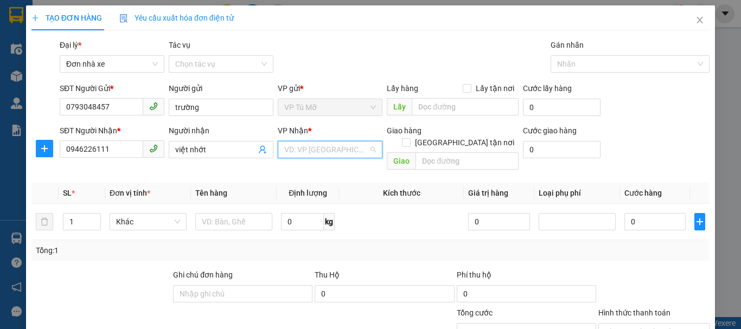
click at [335, 149] on input "search" at bounding box center [326, 150] width 84 height 16
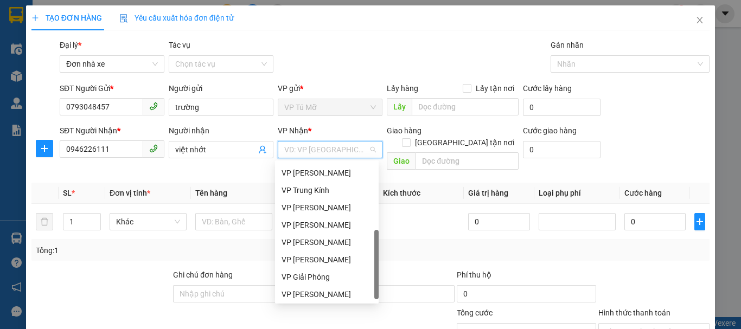
scroll to position [52, 0]
drag, startPoint x: 376, startPoint y: 184, endPoint x: 371, endPoint y: 254, distance: 70.8
click at [371, 254] on div "VP Tú Mỡ VP [PERSON_NAME] Chân VP Trung Kính VP [PERSON_NAME] VP [PERSON_NAME] …" at bounding box center [327, 232] width 104 height 139
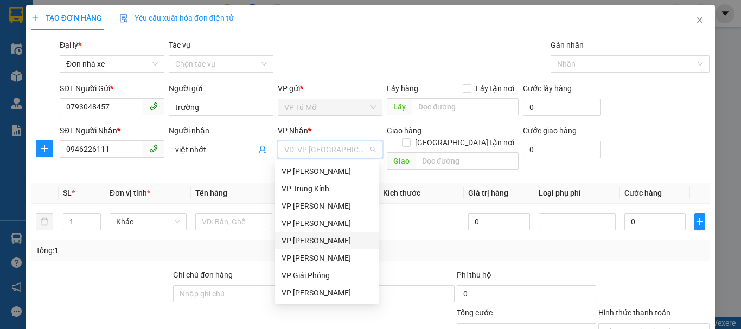
click at [336, 241] on div "VP [PERSON_NAME]" at bounding box center [327, 241] width 91 height 12
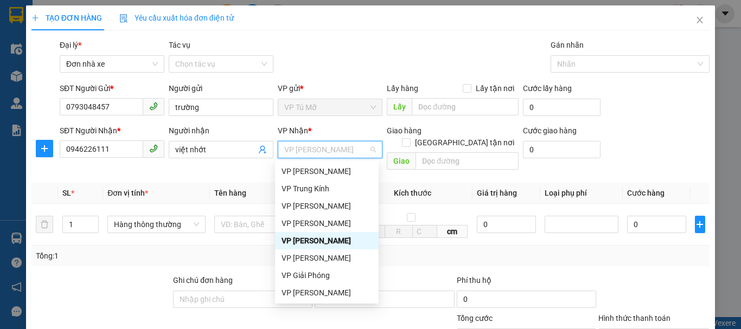
click at [330, 244] on div "VP [PERSON_NAME]" at bounding box center [327, 241] width 91 height 12
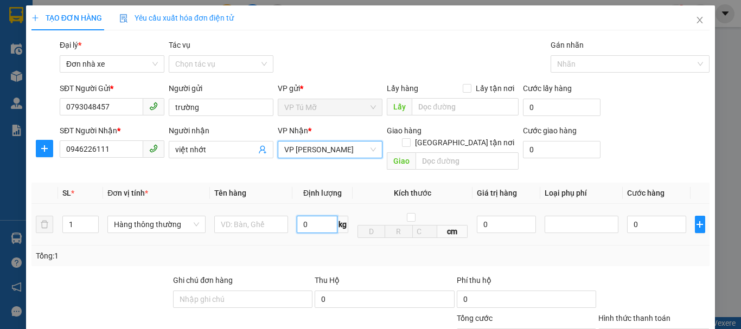
click at [308, 216] on input "0" at bounding box center [317, 224] width 41 height 17
type input "10"
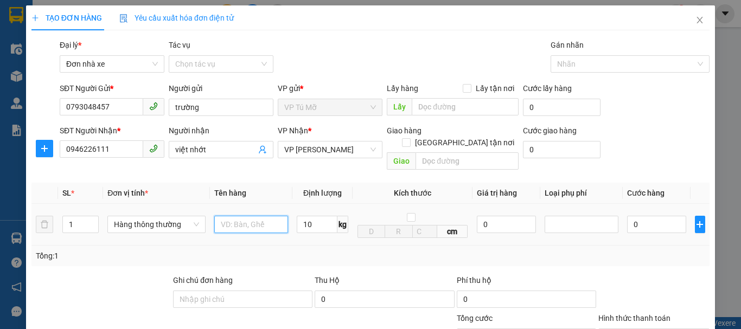
click at [252, 216] on input "text" at bounding box center [251, 224] width 74 height 17
type input "40.000"
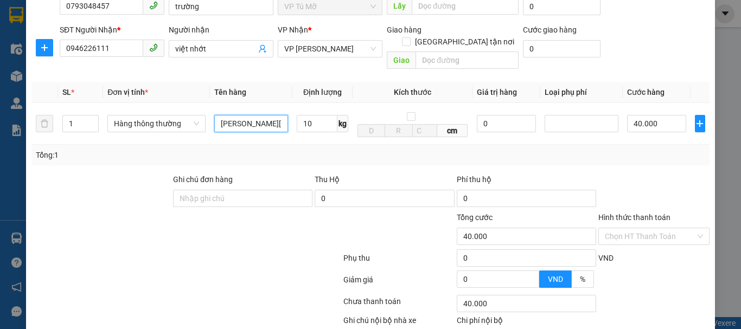
scroll to position [155, 0]
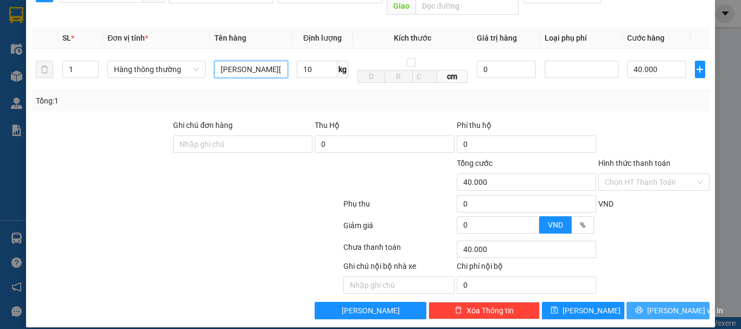
type input "[PERSON_NAME][DEMOGRAPHIC_DATA]"
click at [659, 305] on span "[PERSON_NAME] và In" at bounding box center [685, 311] width 76 height 12
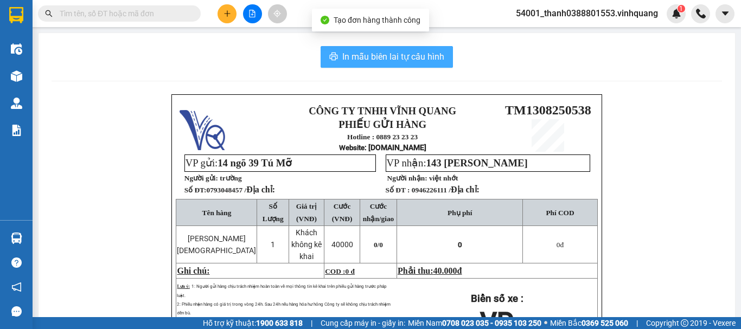
click at [380, 54] on span "In mẫu biên lai tự cấu hình" at bounding box center [393, 57] width 102 height 14
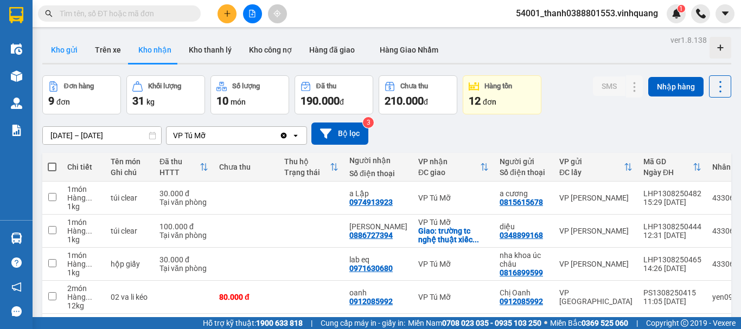
click at [62, 37] on button "Kho gửi" at bounding box center [64, 50] width 44 height 26
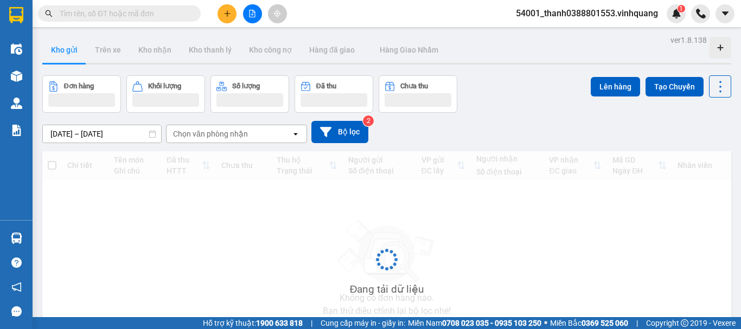
click at [62, 37] on button "Kho gửi" at bounding box center [64, 50] width 44 height 26
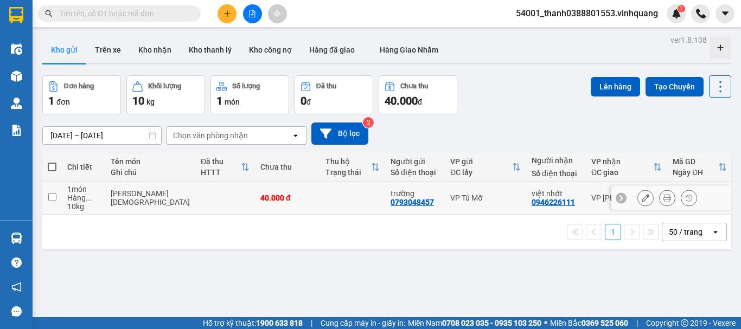
click at [663, 197] on icon at bounding box center [667, 198] width 8 height 8
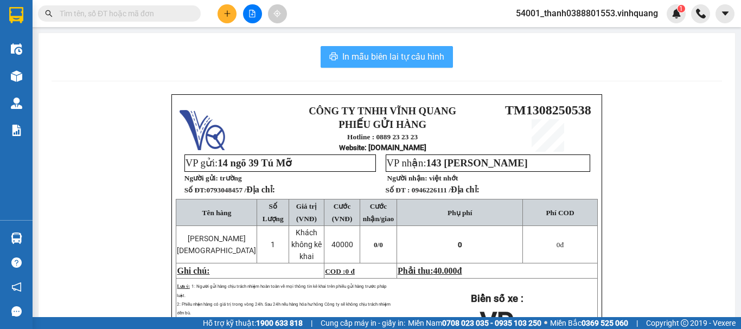
click at [368, 55] on span "In mẫu biên lai tự cấu hình" at bounding box center [393, 57] width 102 height 14
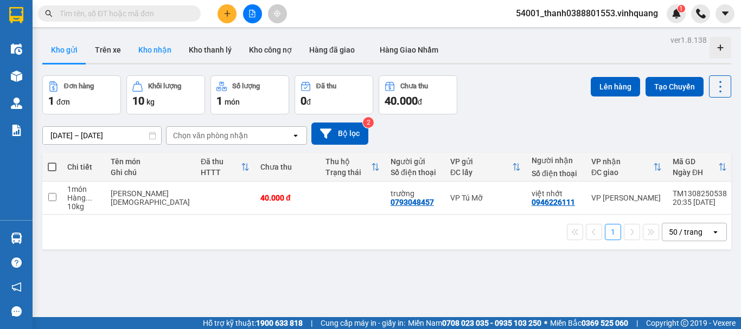
drag, startPoint x: 204, startPoint y: 1, endPoint x: 139, endPoint y: 52, distance: 82.7
click at [139, 52] on button "Kho nhận" at bounding box center [155, 50] width 50 height 26
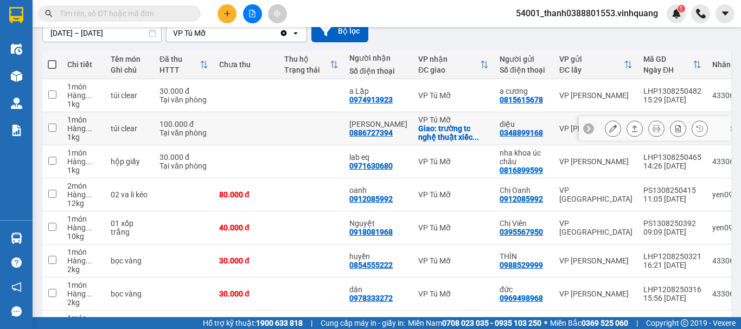
scroll to position [48, 0]
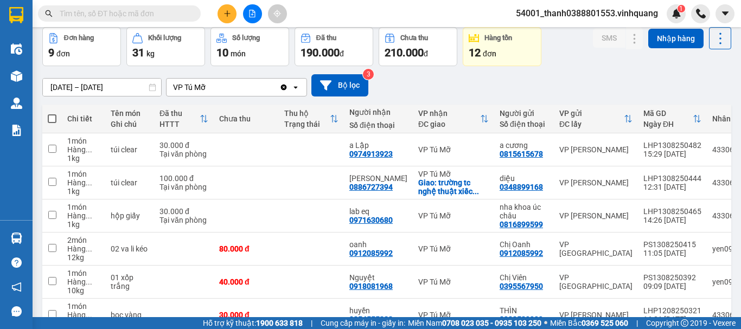
click at [57, 87] on input "[DATE] – [DATE]" at bounding box center [102, 87] width 118 height 17
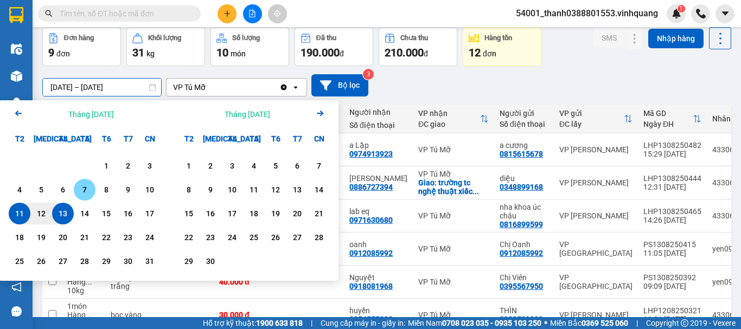
click at [89, 193] on div "7" at bounding box center [84, 189] width 15 height 13
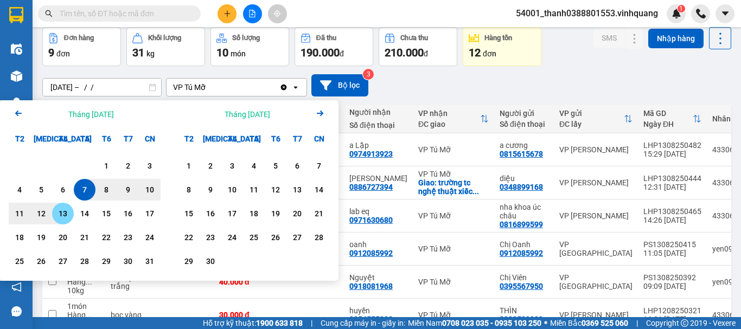
click at [65, 210] on div "13" at bounding box center [62, 213] width 15 height 13
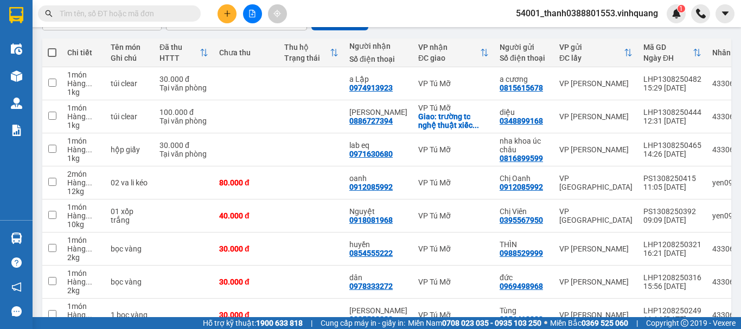
scroll to position [60, 0]
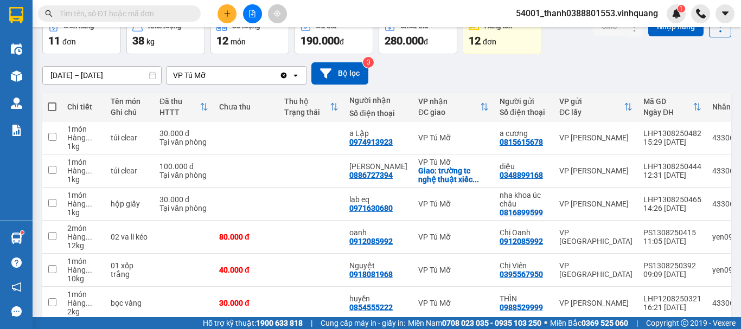
click at [61, 75] on input "[DATE] – [DATE]" at bounding box center [102, 75] width 118 height 17
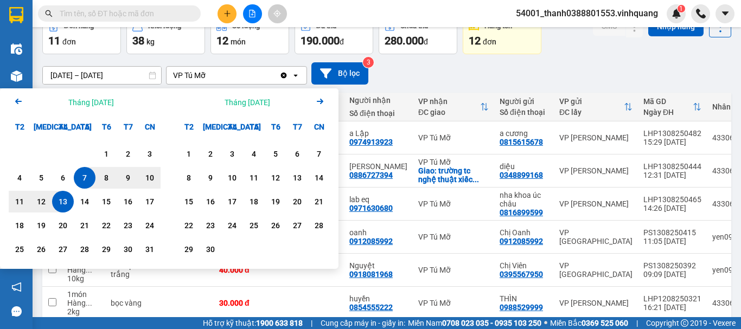
click at [15, 99] on icon "Arrow Left" at bounding box center [18, 101] width 13 height 13
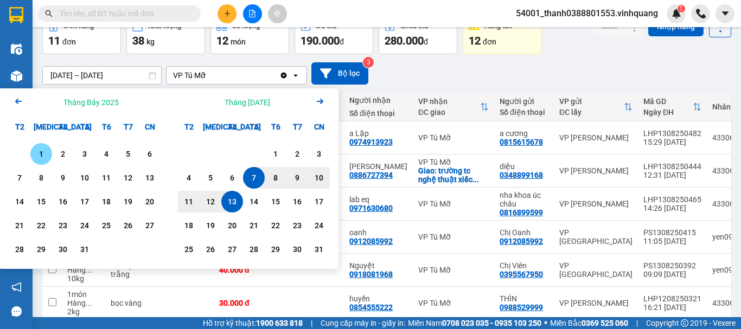
click at [42, 145] on div "1" at bounding box center [41, 154] width 22 height 22
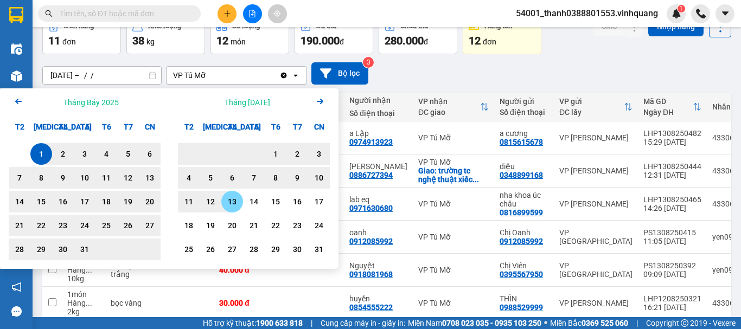
click at [227, 198] on div "13" at bounding box center [232, 201] width 15 height 13
type input "[DATE] – [DATE]"
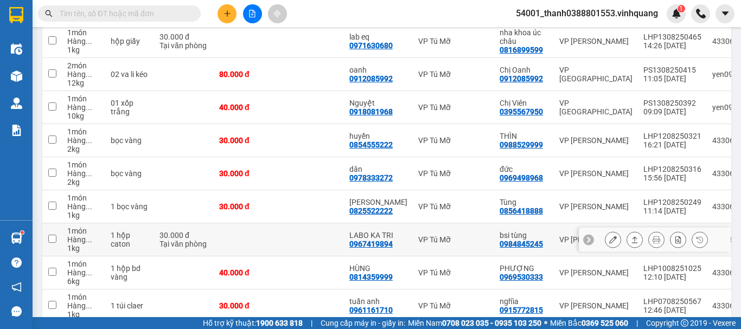
scroll to position [277, 0]
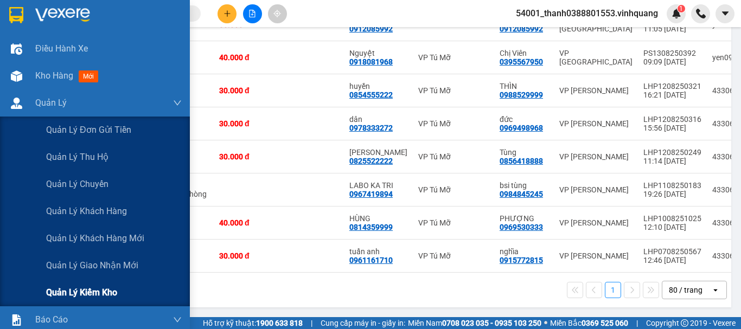
click at [90, 285] on div "Quản lý kiểm kho" at bounding box center [114, 292] width 136 height 27
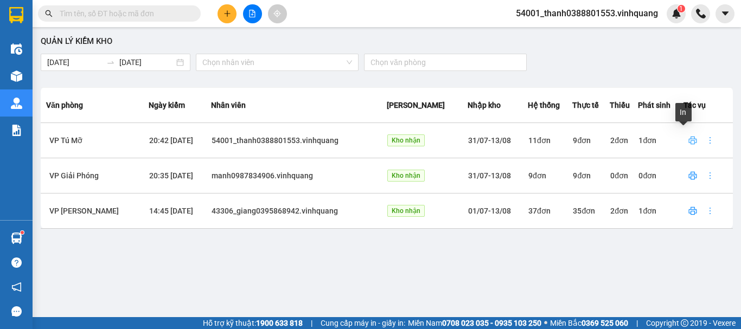
click at [689, 143] on icon "printer" at bounding box center [693, 140] width 8 height 8
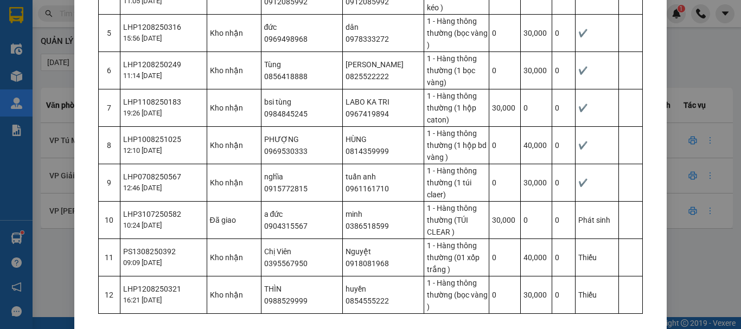
scroll to position [309, 0]
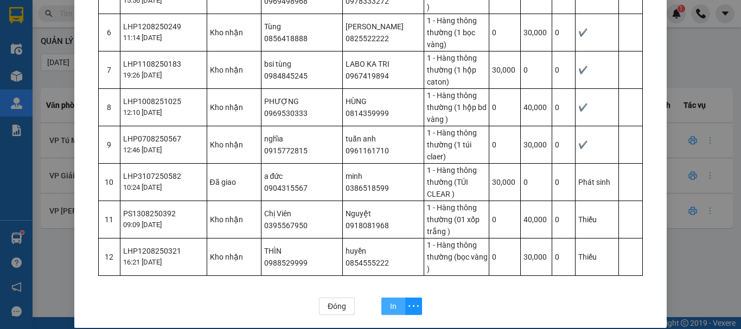
click at [390, 301] on span "In" at bounding box center [393, 307] width 7 height 12
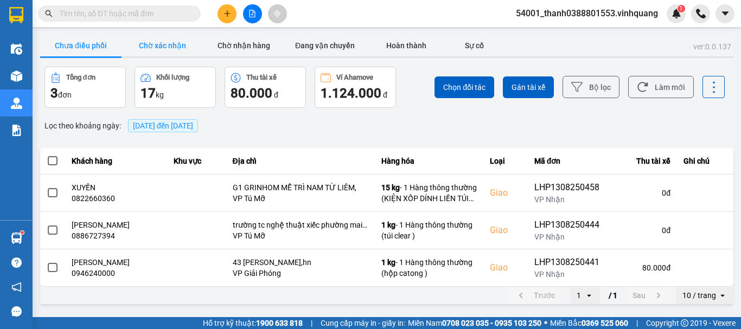
click at [150, 52] on button "Chờ xác nhận" at bounding box center [162, 46] width 81 height 22
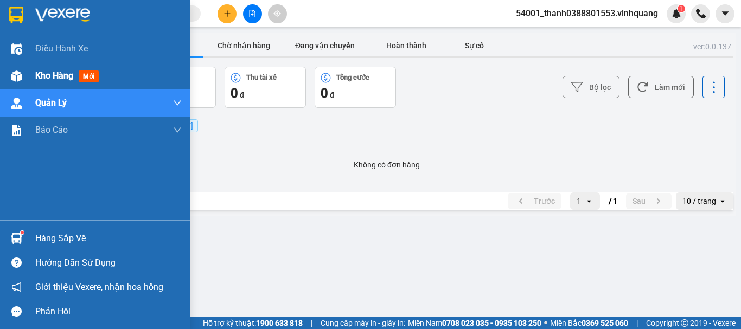
click at [26, 71] on div "Kho hàng mới" at bounding box center [95, 75] width 190 height 27
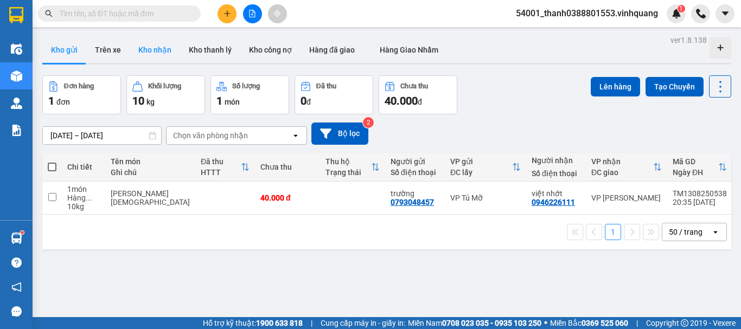
click at [158, 51] on button "Kho nhận" at bounding box center [155, 50] width 50 height 26
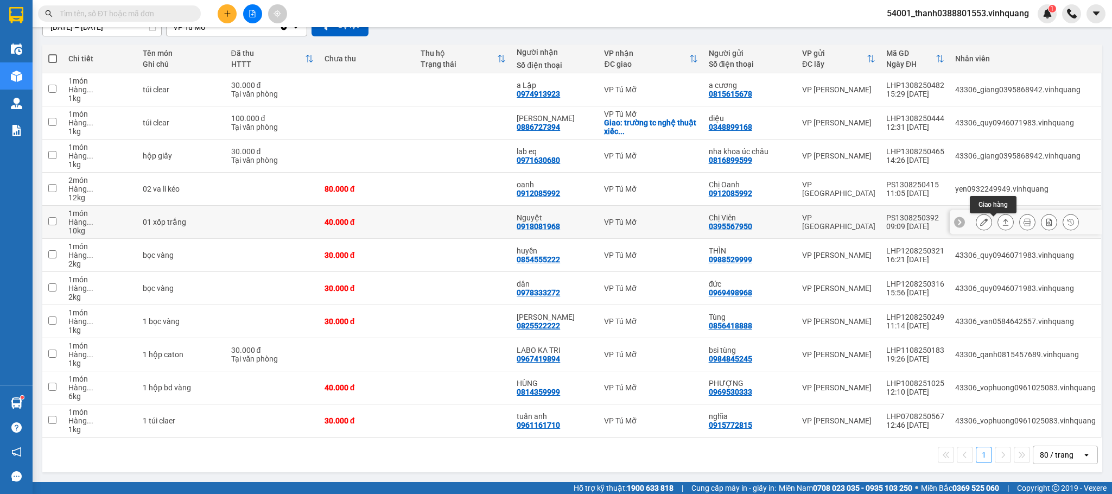
click at [740, 219] on icon at bounding box center [1005, 222] width 8 height 8
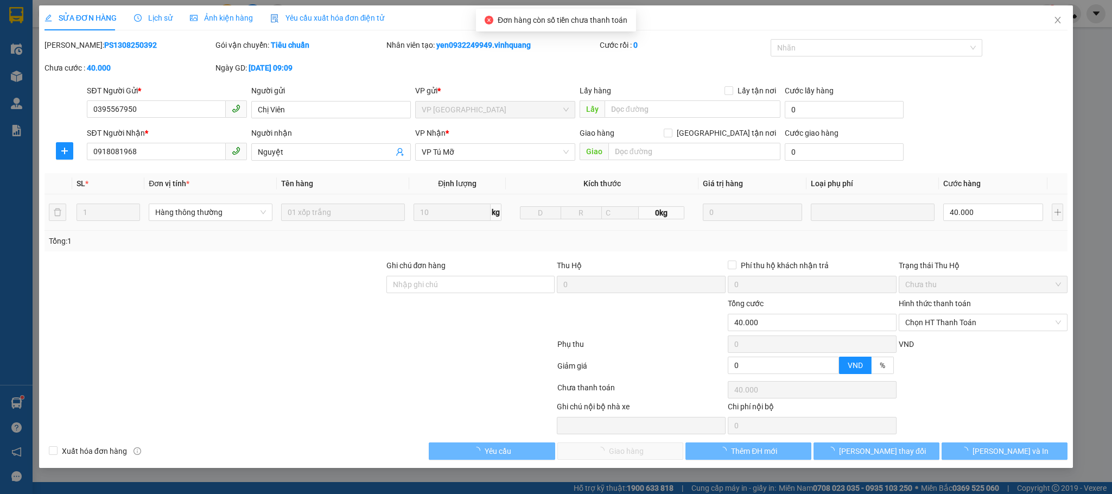
type input "0395567950"
type input "Chị Viên"
type input "0918081968"
type input "Nguyệt"
type input "40.000"
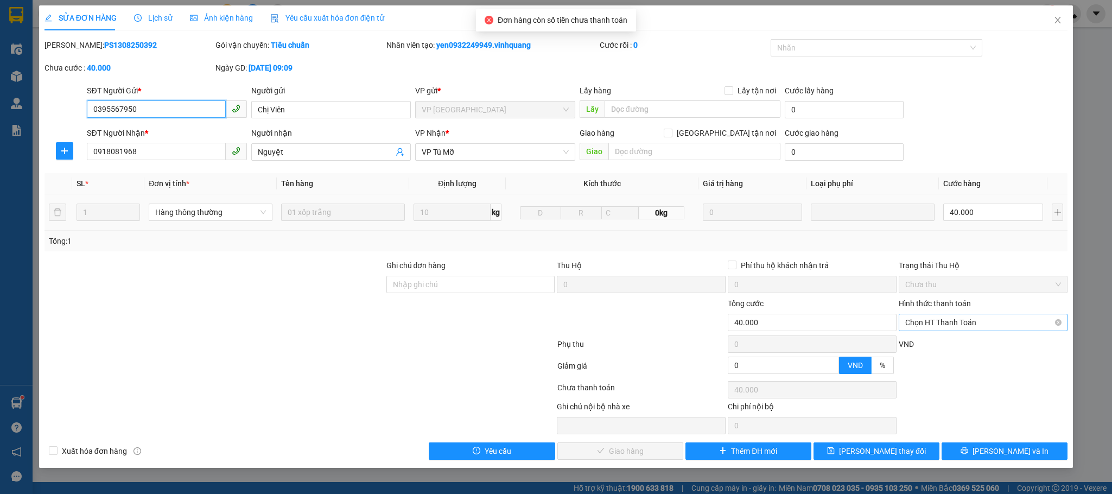
click at [740, 321] on span "Chọn HT Thanh Toán" at bounding box center [983, 322] width 156 height 16
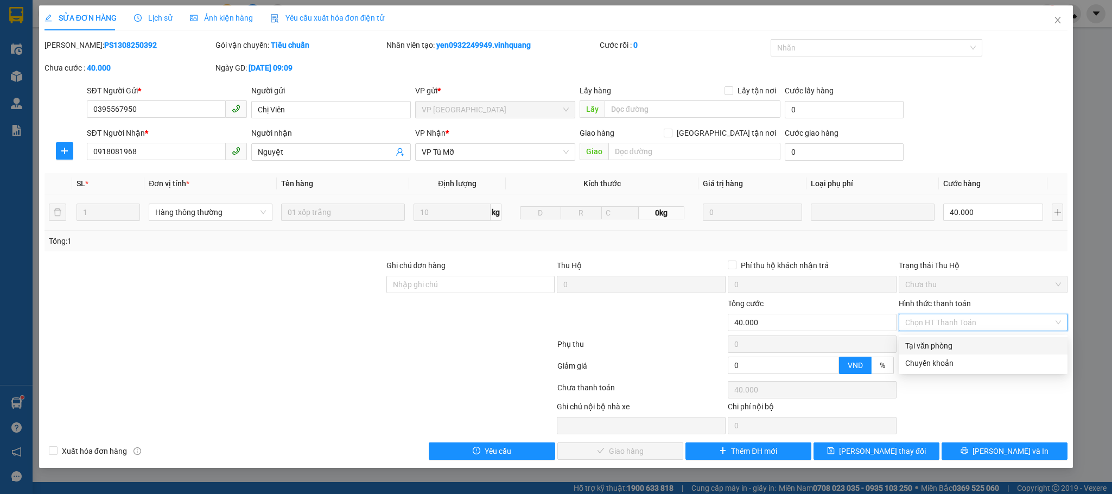
click at [740, 329] on div "Tại văn phòng" at bounding box center [983, 346] width 156 height 12
type input "0"
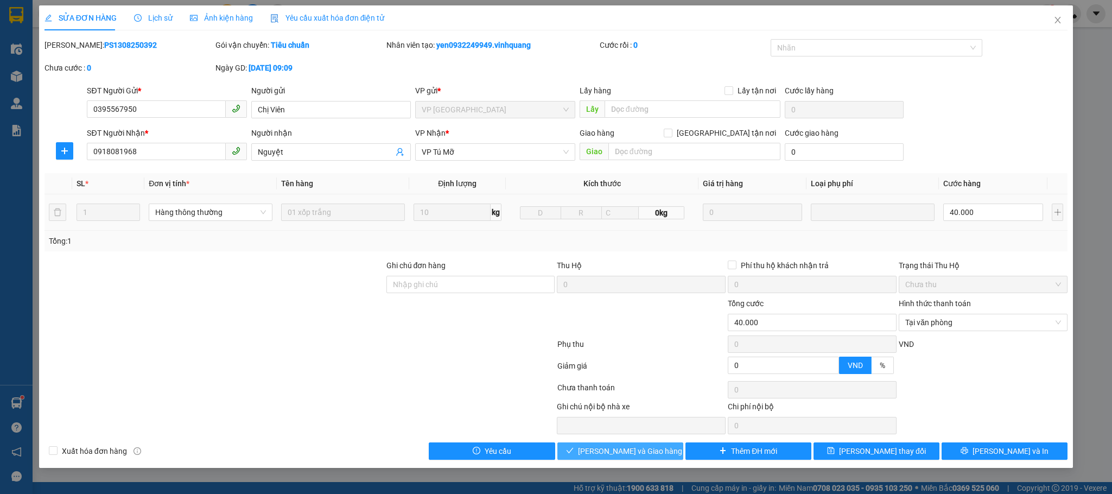
click at [611, 329] on span "Lưu và Giao hàng" at bounding box center [630, 451] width 104 height 12
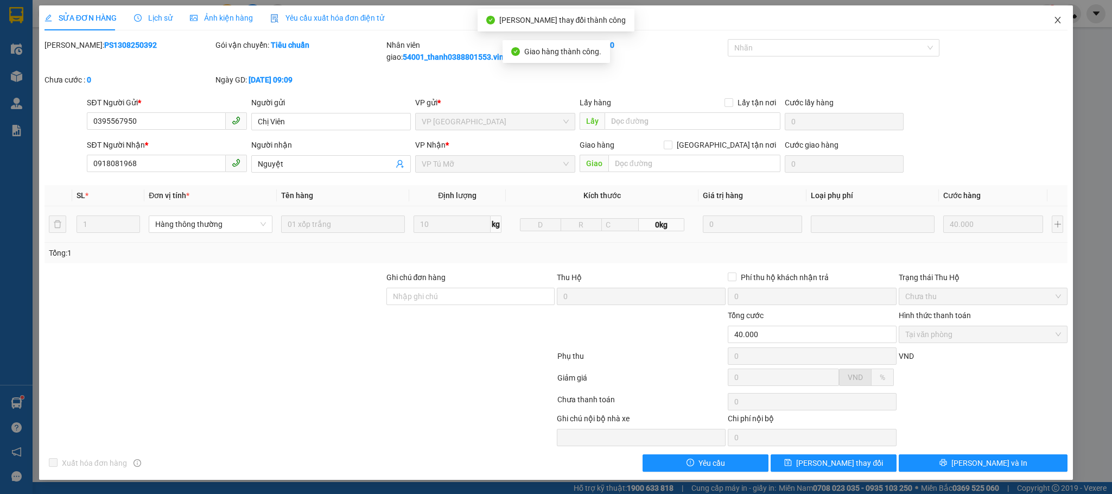
click at [740, 17] on icon "close" at bounding box center [1057, 20] width 9 height 9
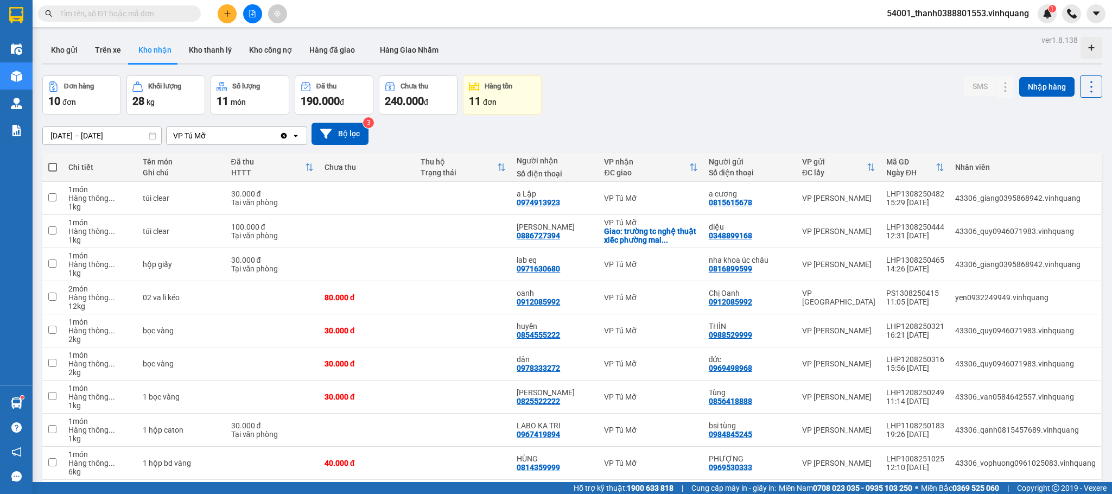
click at [73, 137] on input "[DATE] – [DATE]" at bounding box center [102, 135] width 118 height 17
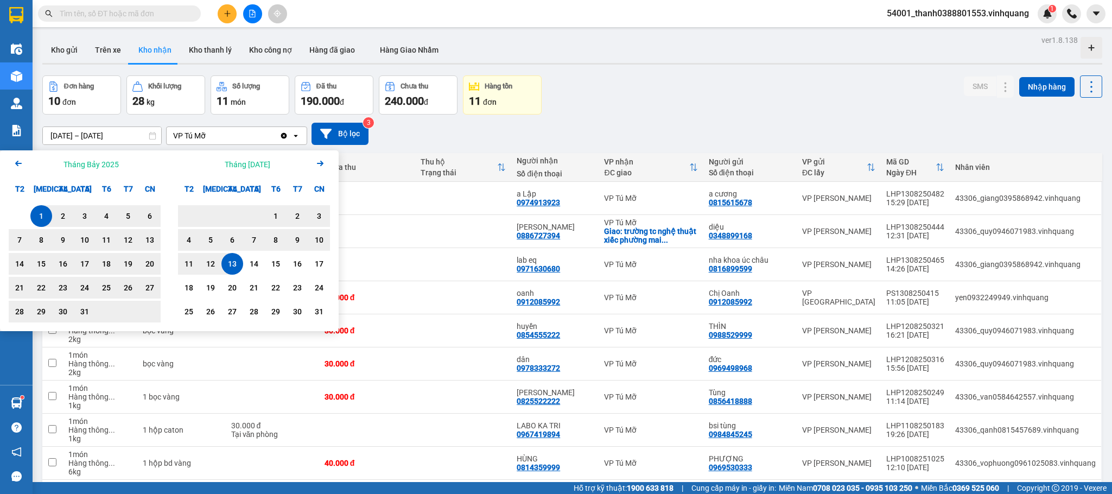
click at [235, 262] on div "13" at bounding box center [232, 263] width 15 height 13
type input "13/08/2025 – / /"
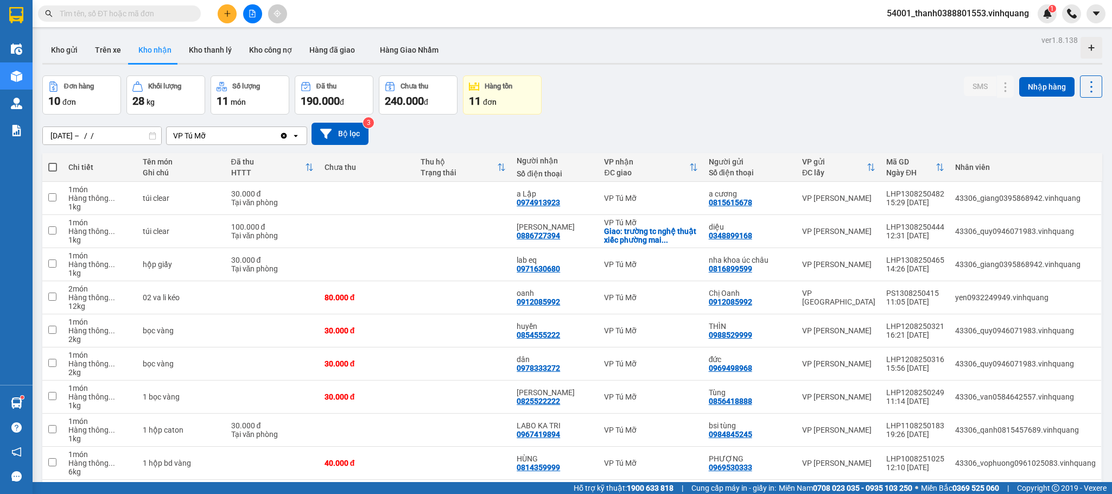
click at [740, 57] on div "Kho gửi Trên xe Kho nhận Kho thanh lý Kho công nợ Hàng đã giao Hàng Giao Nhầm" at bounding box center [571, 51] width 1059 height 29
click at [212, 58] on button "Kho thanh lý" at bounding box center [210, 50] width 60 height 26
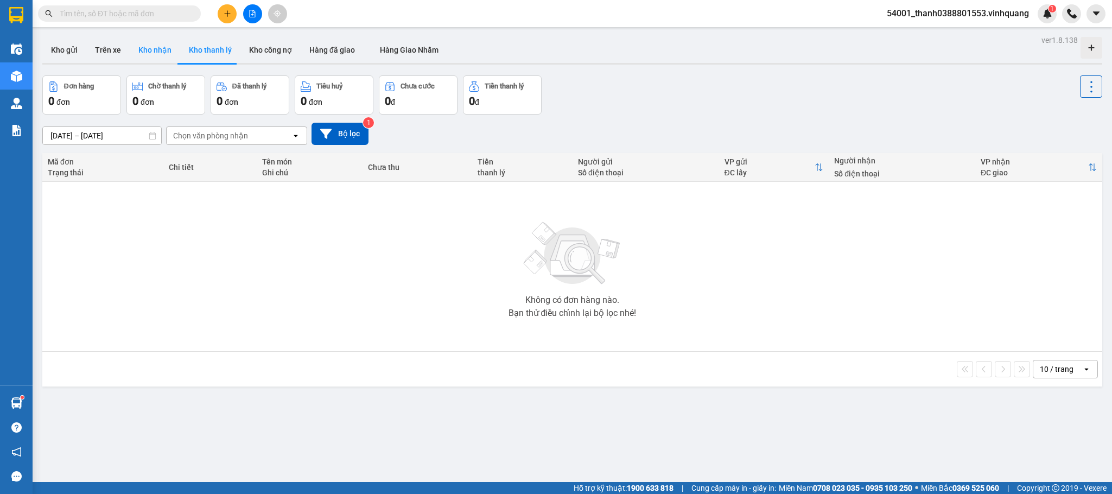
click at [160, 59] on button "Kho nhận" at bounding box center [155, 50] width 50 height 26
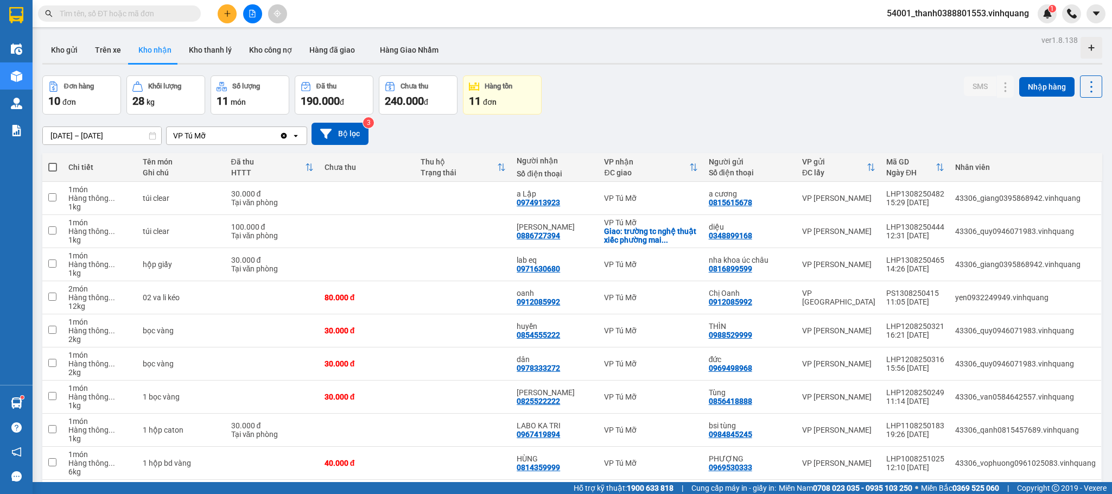
click at [126, 18] on input "text" at bounding box center [124, 14] width 128 height 12
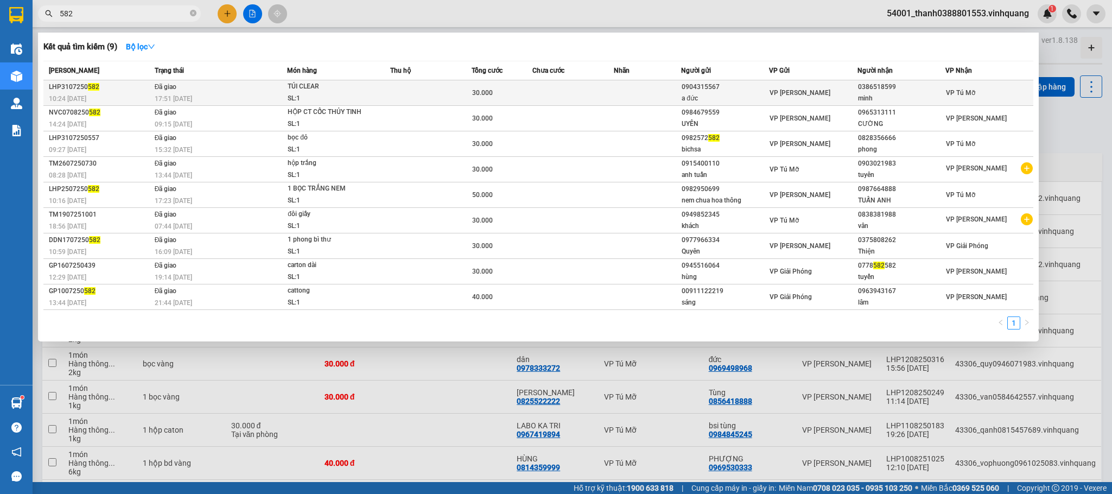
type input "582"
click at [378, 100] on span "TÚI CLEAR SL: 1" at bounding box center [339, 92] width 102 height 23
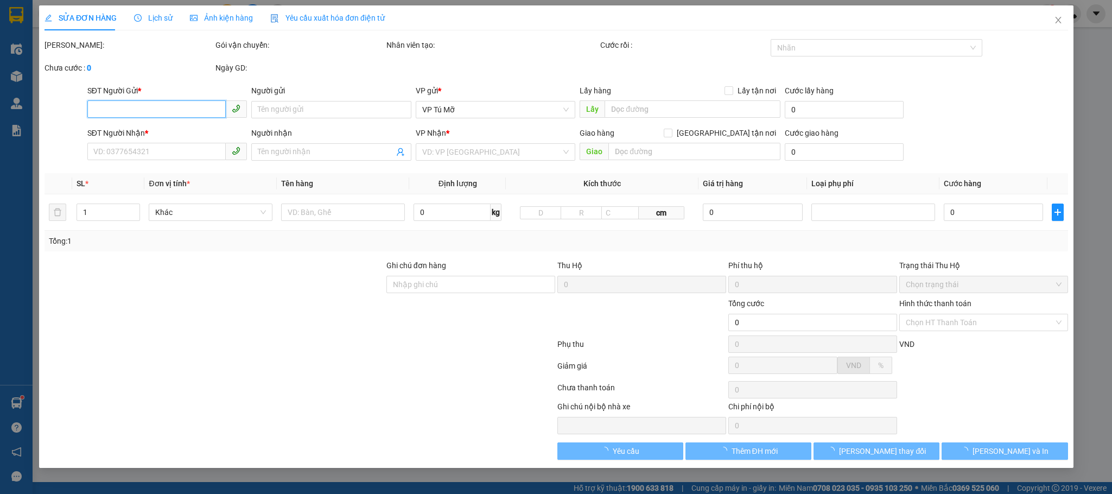
type input "0904315567"
type input "a đức"
type input "0386518599"
type input "minh"
type input "30.000"
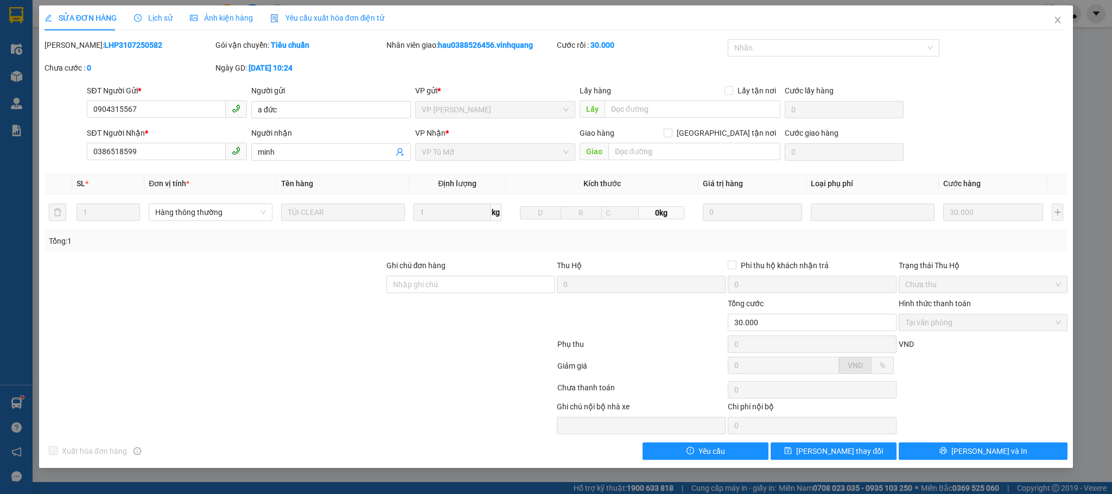
click at [150, 22] on span "Lịch sử" at bounding box center [153, 18] width 39 height 9
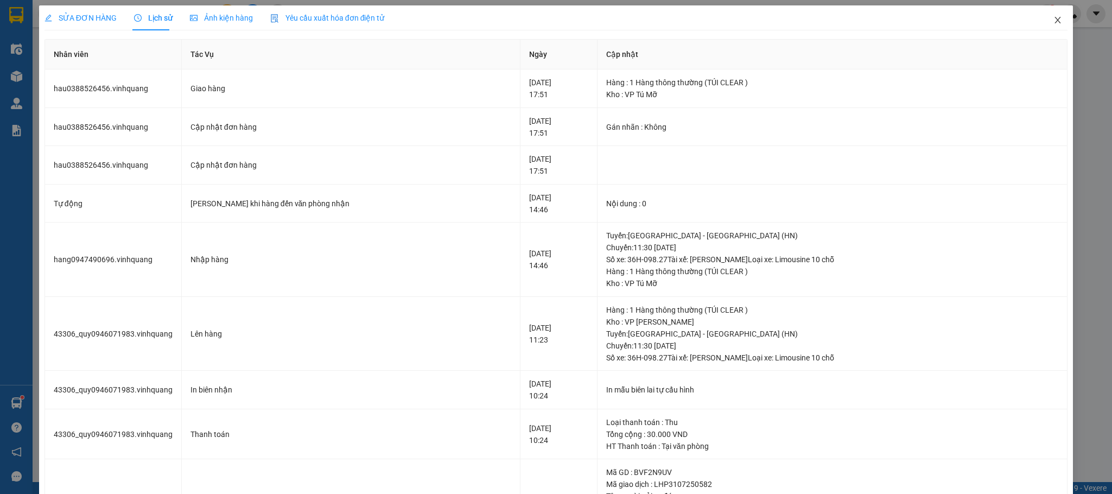
click at [740, 20] on icon "close" at bounding box center [1057, 20] width 9 height 9
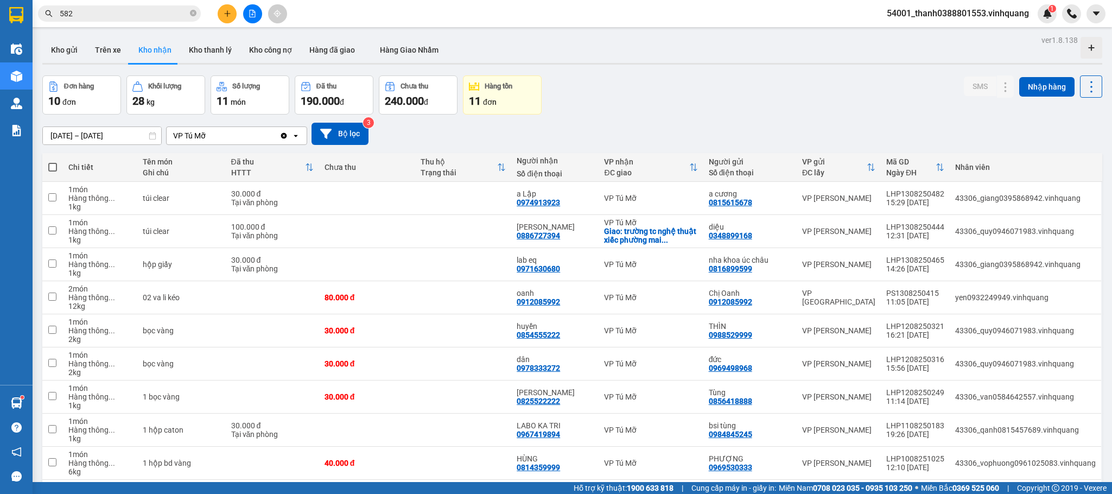
drag, startPoint x: 562, startPoint y: 55, endPoint x: 545, endPoint y: 55, distance: 16.8
click at [562, 55] on div "Kho gửi Trên xe Kho nhận Kho thanh lý Kho công nợ Hàng đã giao Hàng Giao Nhầm" at bounding box center [571, 51] width 1059 height 29
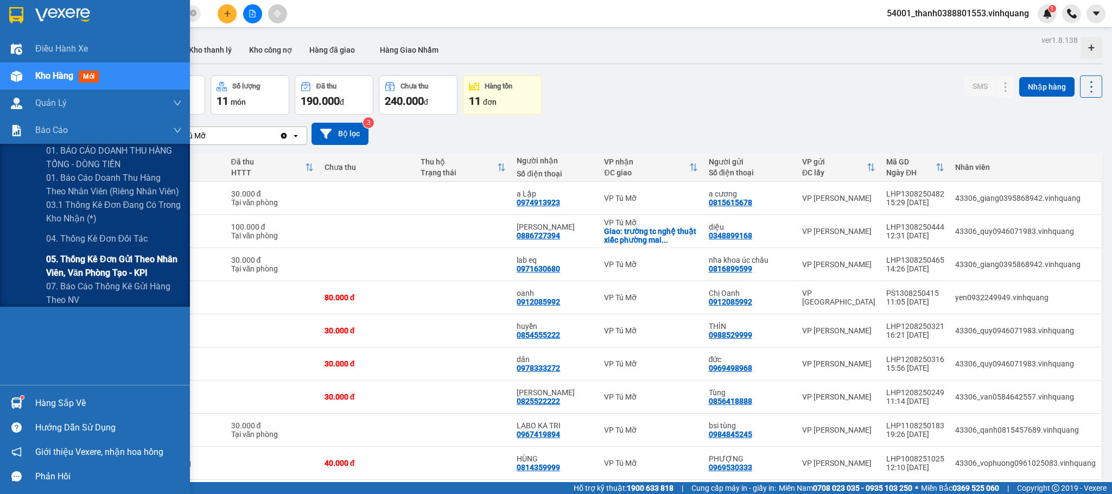
click at [93, 264] on span "05. Thống kê đơn gửi theo nhân viên, văn phòng tạo - KPI" at bounding box center [114, 265] width 136 height 27
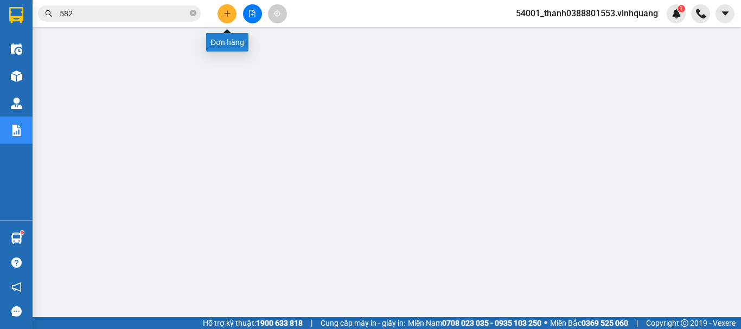
click at [229, 17] on button at bounding box center [227, 13] width 19 height 19
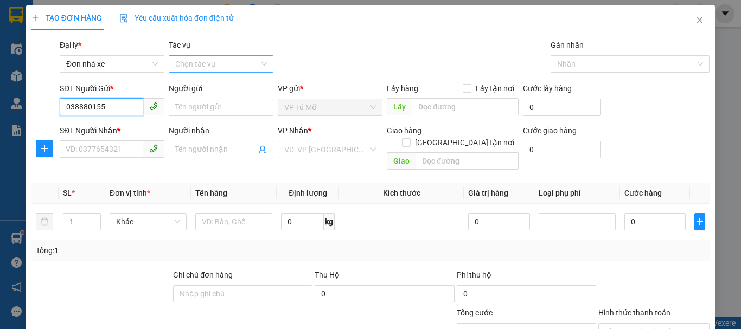
type input "0388801553"
click at [138, 125] on div "0388801553 - Lưu Xuân Thanh TĐ HN" at bounding box center [125, 129] width 119 height 12
type input "Lưu Xuân Thanh TĐ HN"
type input "0889232323"
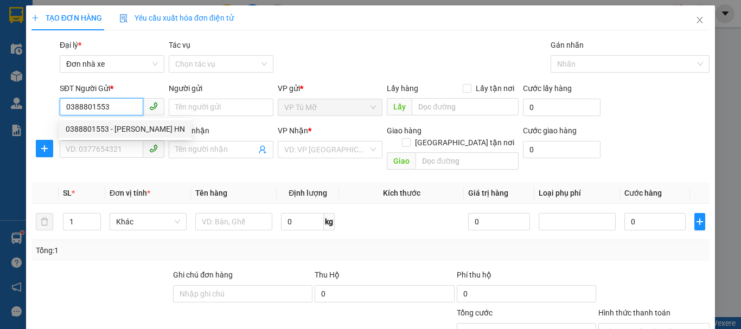
type input "CTY. VĨNH QUANG"
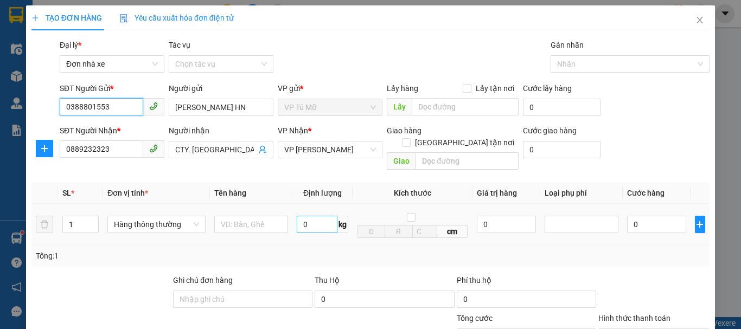
type input "0388801553"
type input "1"
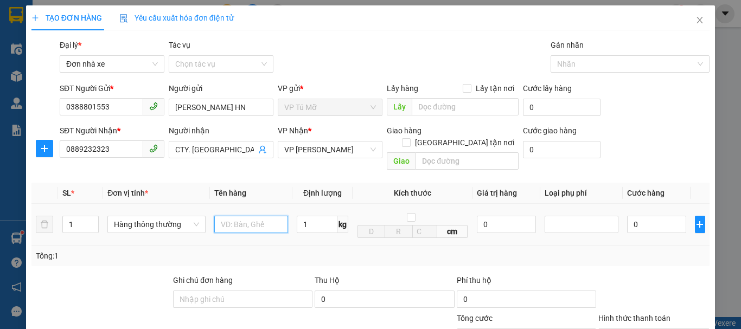
click at [258, 218] on input "text" at bounding box center [251, 224] width 74 height 17
type input "30.000"
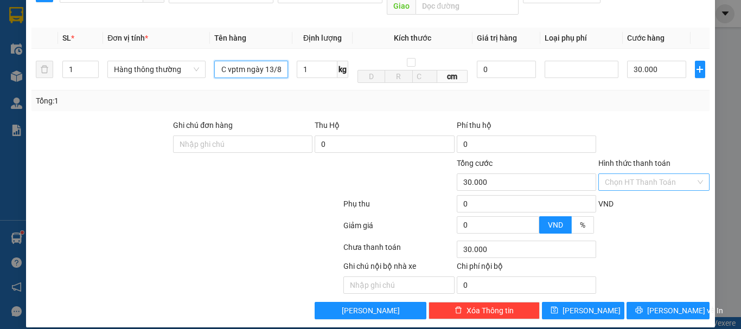
type input "BC vptm ngày 13/8"
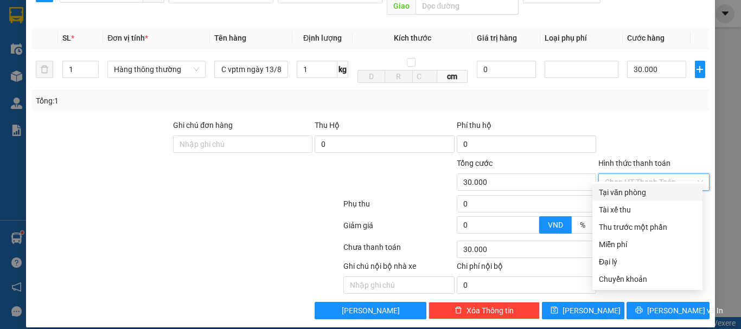
drag, startPoint x: 628, startPoint y: 167, endPoint x: 625, endPoint y: 181, distance: 14.9
click at [629, 174] on input "Hình thức thanh toán" at bounding box center [650, 182] width 91 height 16
click at [620, 193] on div "Tại văn phòng" at bounding box center [647, 193] width 97 height 12
type input "0"
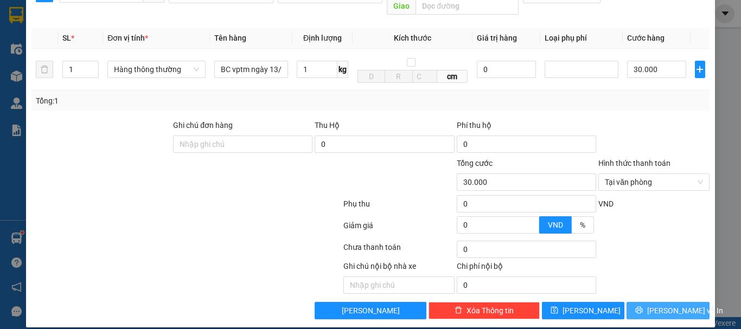
click at [642, 307] on icon "printer" at bounding box center [639, 310] width 7 height 7
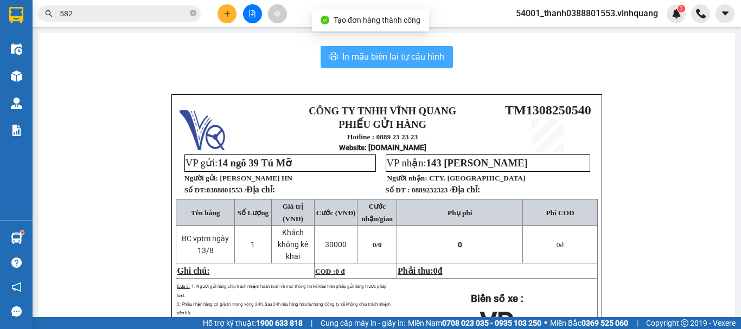
click at [355, 54] on span "In mẫu biên lai tự cấu hình" at bounding box center [393, 57] width 102 height 14
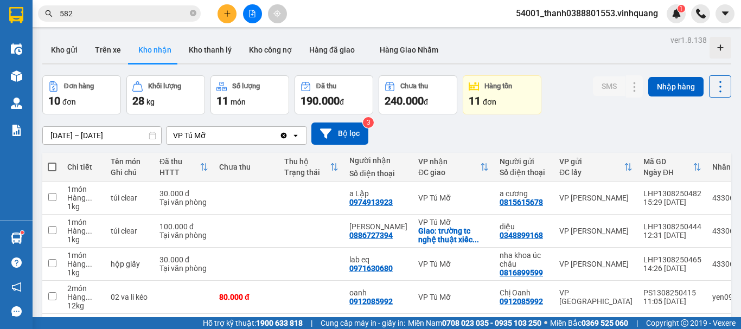
click at [368, 8] on div "Kết quả tìm kiếm ( 9 ) Bộ lọc Mã ĐH Trạng thái Món hàng Thu hộ Tổng cước Chưa c…" at bounding box center [370, 13] width 741 height 27
click at [722, 15] on icon "caret-down" at bounding box center [725, 14] width 10 height 10
click at [626, 17] on span "54001_thanh0388801553.vinhquang" at bounding box center [586, 14] width 159 height 14
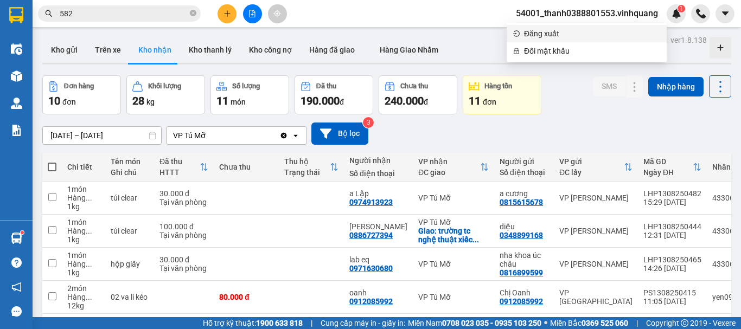
drag, startPoint x: 598, startPoint y: 44, endPoint x: 587, endPoint y: 34, distance: 15.0
click at [587, 34] on ul "Đăng xuất Đổi mật khẩu" at bounding box center [587, 42] width 160 height 39
click at [586, 34] on span "Đăng xuất" at bounding box center [592, 34] width 136 height 12
click at [586, 34] on body "Kết quả tìm kiếm ( 9 ) Bộ lọc Mã ĐH Trạng thái Món hàng Thu hộ Tổng cước Chưa c…" at bounding box center [370, 164] width 741 height 329
